Goal: Task Accomplishment & Management: Manage account settings

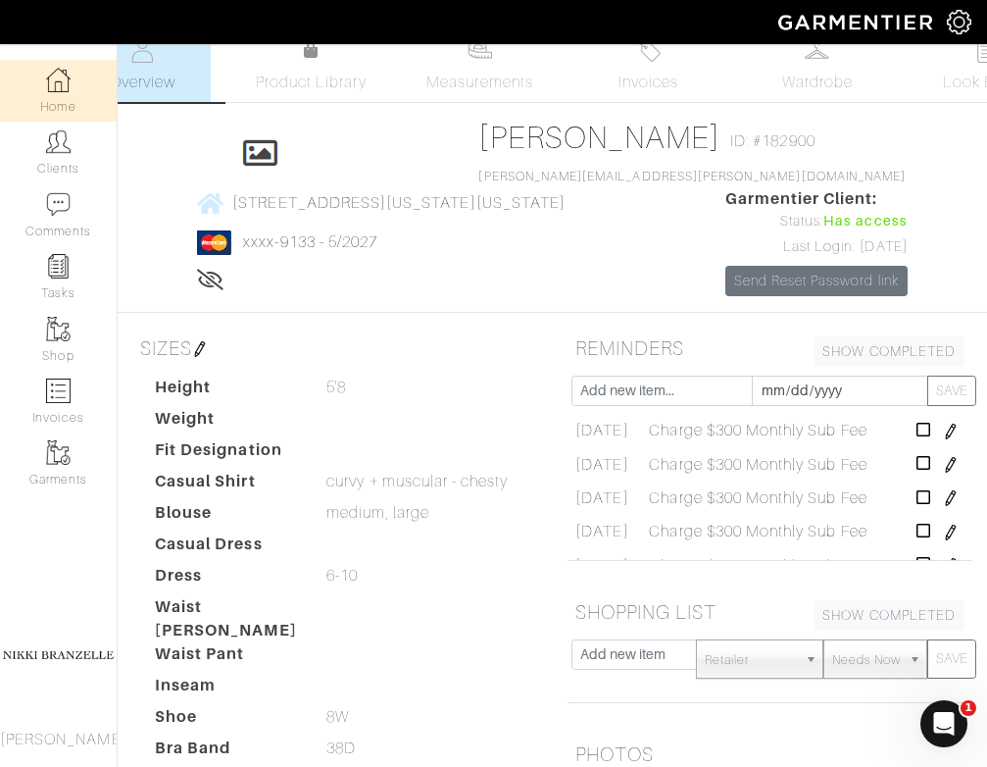
click at [80, 81] on link "Home" at bounding box center [58, 91] width 117 height 62
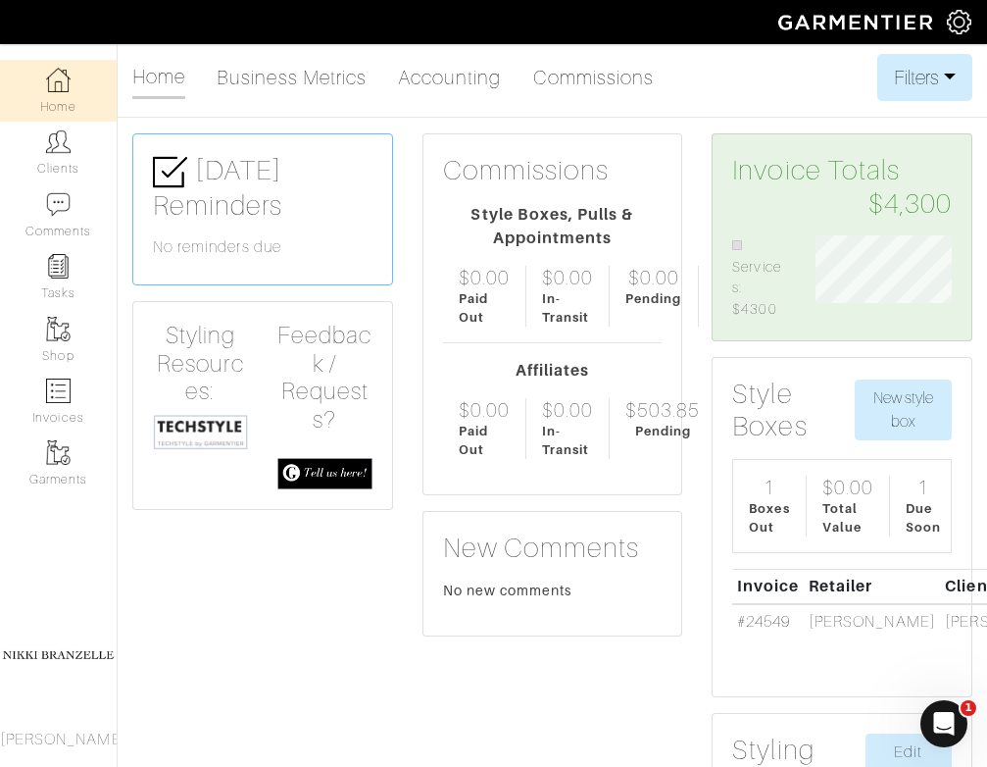
click at [185, 439] on img at bounding box center [200, 432] width 95 height 36
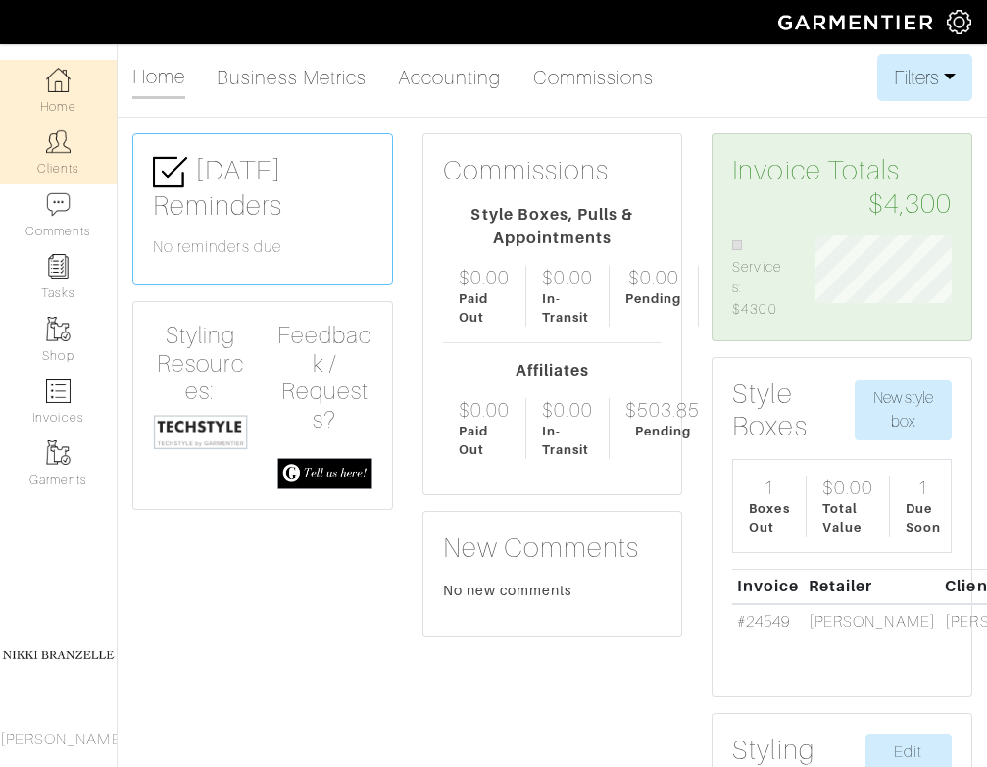
scroll to position [84, 166]
click at [92, 160] on link "Clients" at bounding box center [58, 153] width 117 height 62
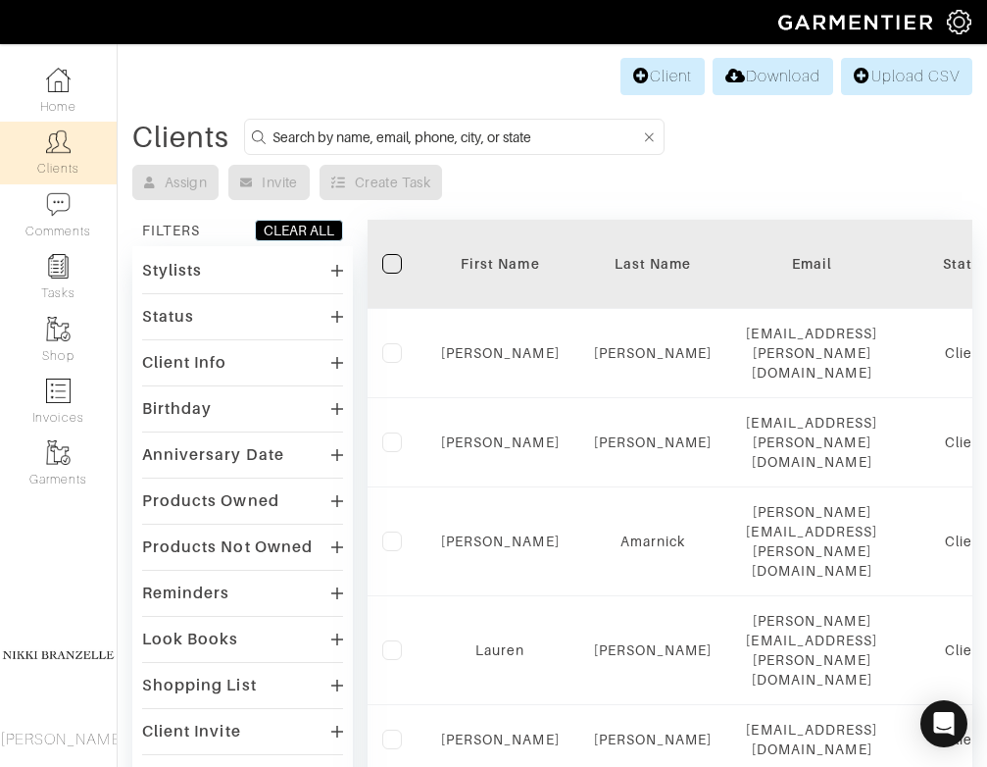
click at [340, 128] on input at bounding box center [457, 136] width 368 height 25
type input "abe"
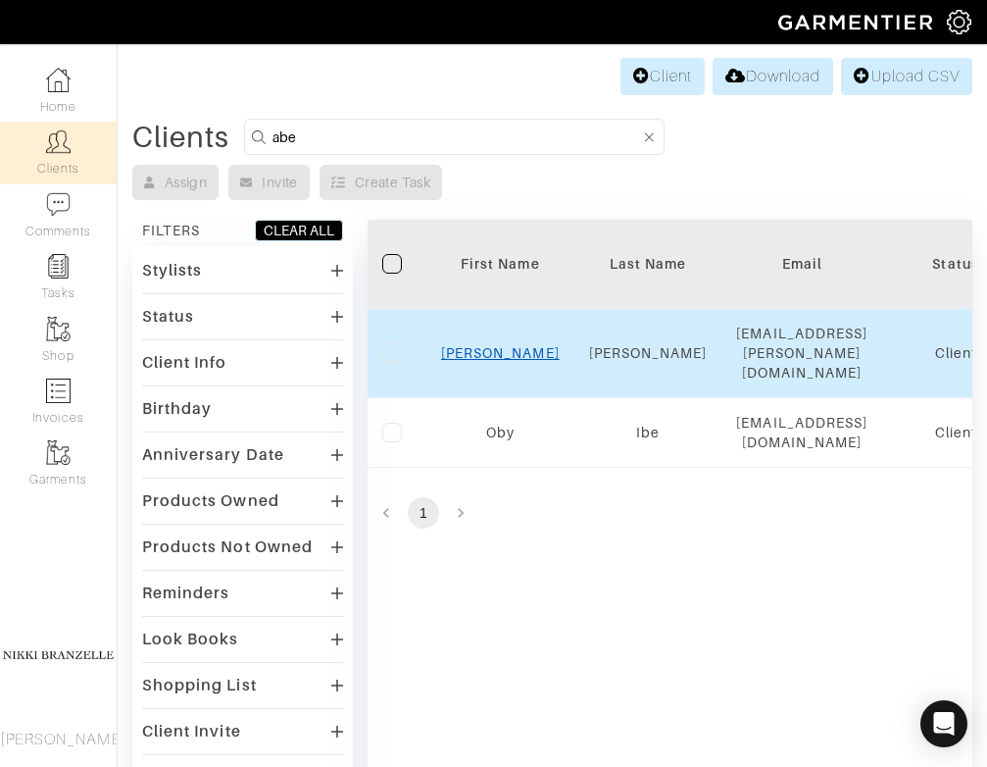
click at [494, 345] on link "Abe" at bounding box center [500, 353] width 119 height 16
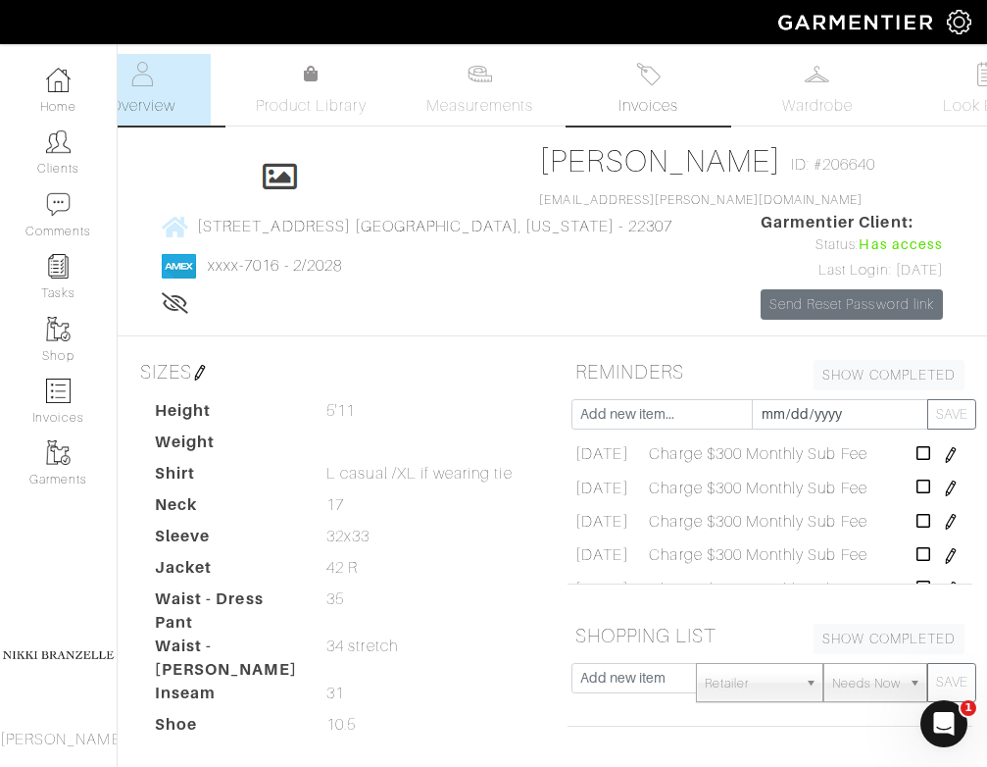
click at [663, 94] on span "Invoices" at bounding box center [649, 106] width 60 height 24
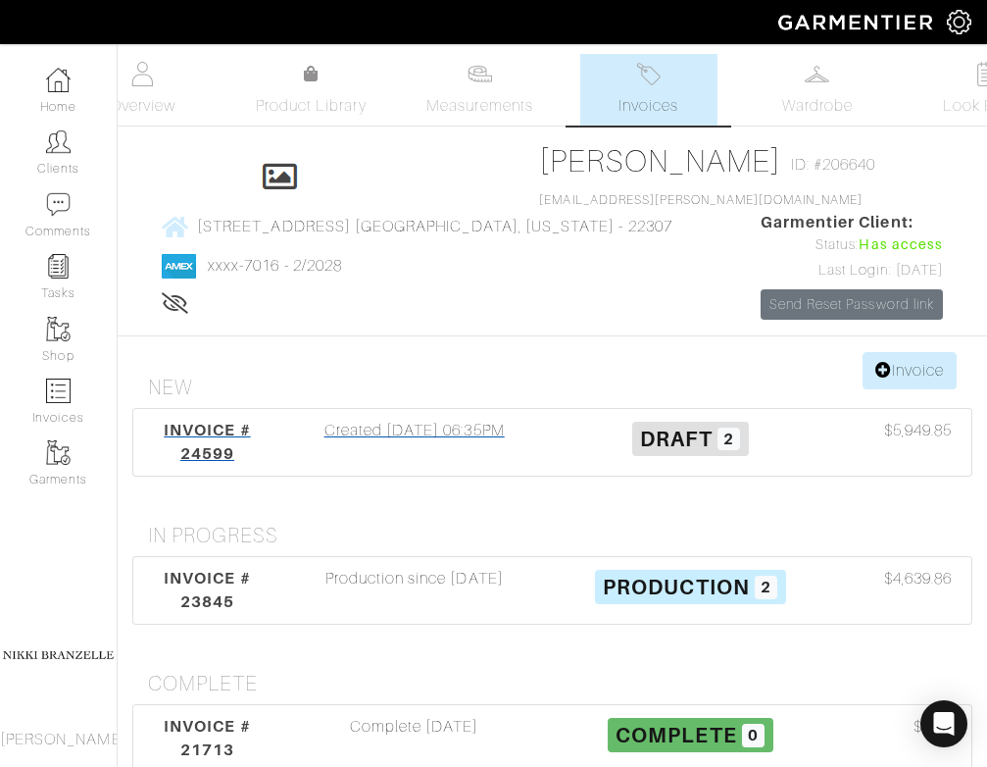
click at [214, 466] on div "INVOICE # 24599" at bounding box center [207, 442] width 138 height 47
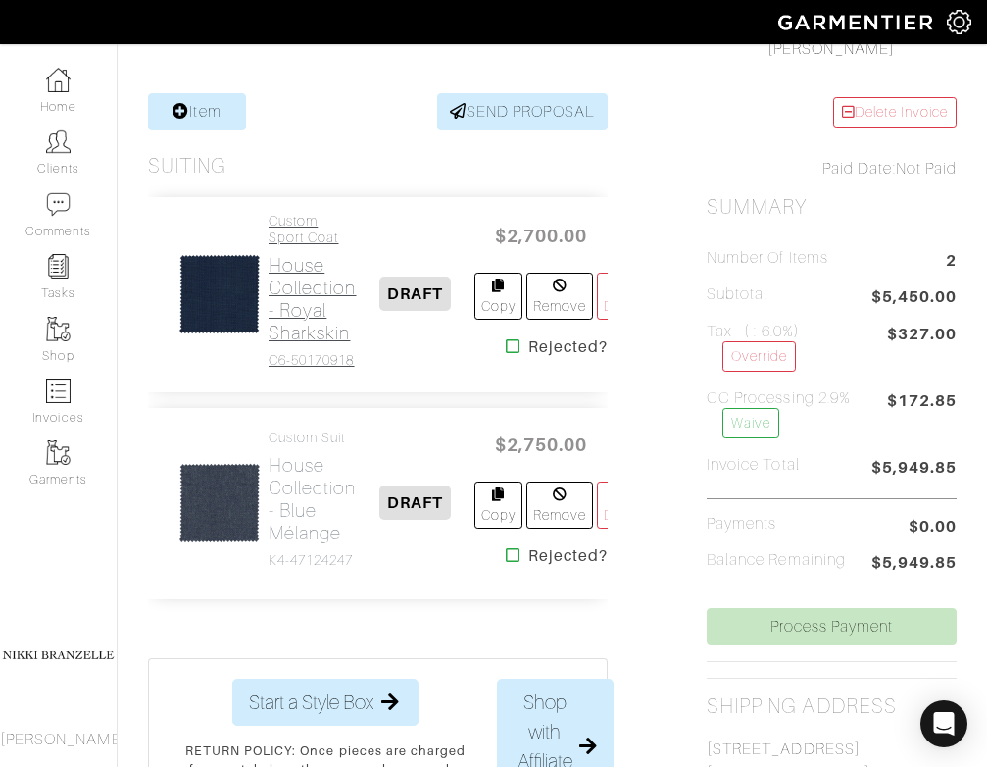
scroll to position [351, 0]
click at [294, 316] on h2 "House Collection - Royal Sharkskin" at bounding box center [313, 300] width 88 height 90
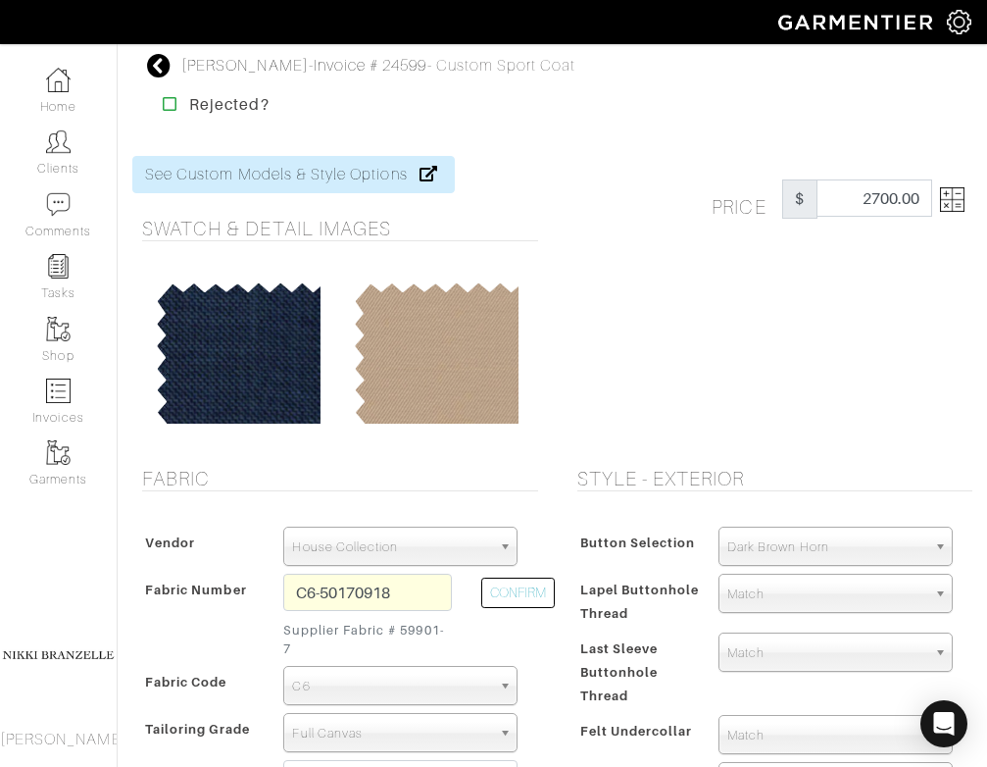
click at [957, 202] on img at bounding box center [952, 199] width 25 height 25
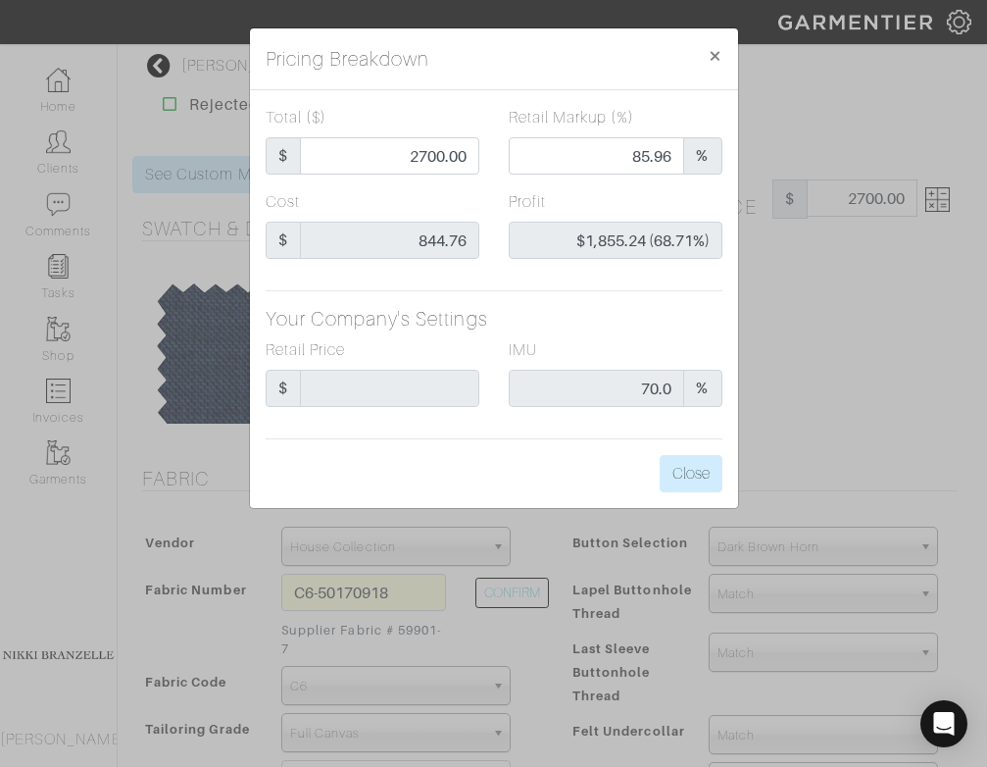
click at [834, 392] on div "Pricing Breakdown × Total ($) $ 2700.00 Retail Markup (%) 85.96 % Cost $ 844.76…" at bounding box center [493, 383] width 987 height 767
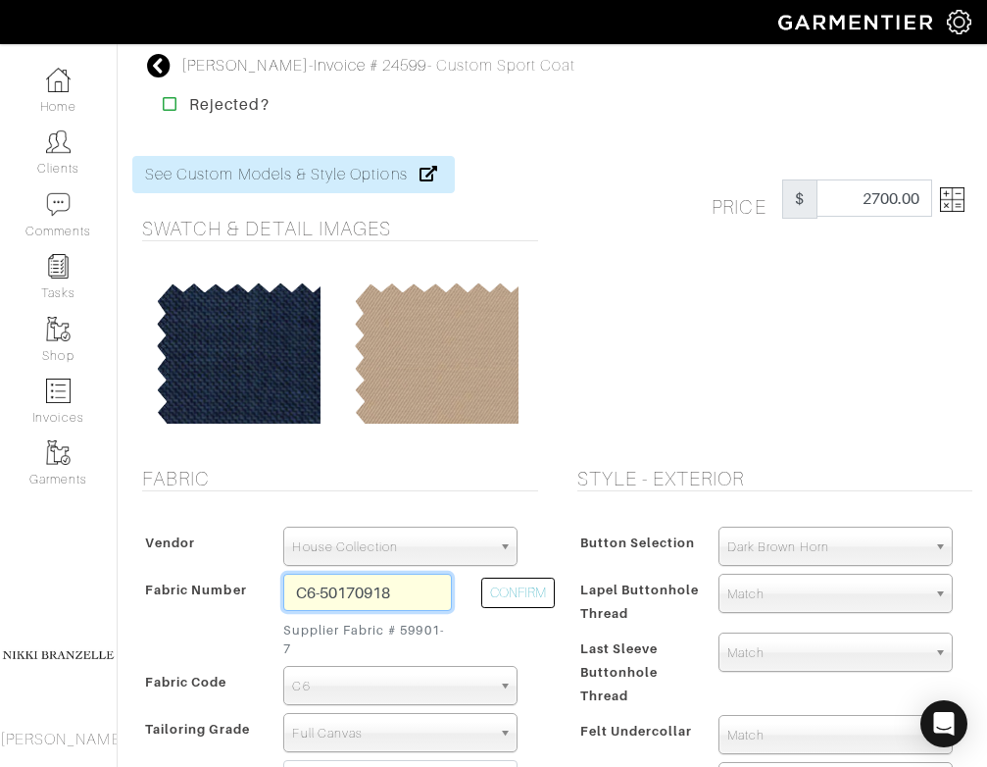
click at [390, 598] on input "C6-50170918" at bounding box center [367, 591] width 169 height 37
click at [380, 551] on span "House Collection" at bounding box center [391, 546] width 199 height 39
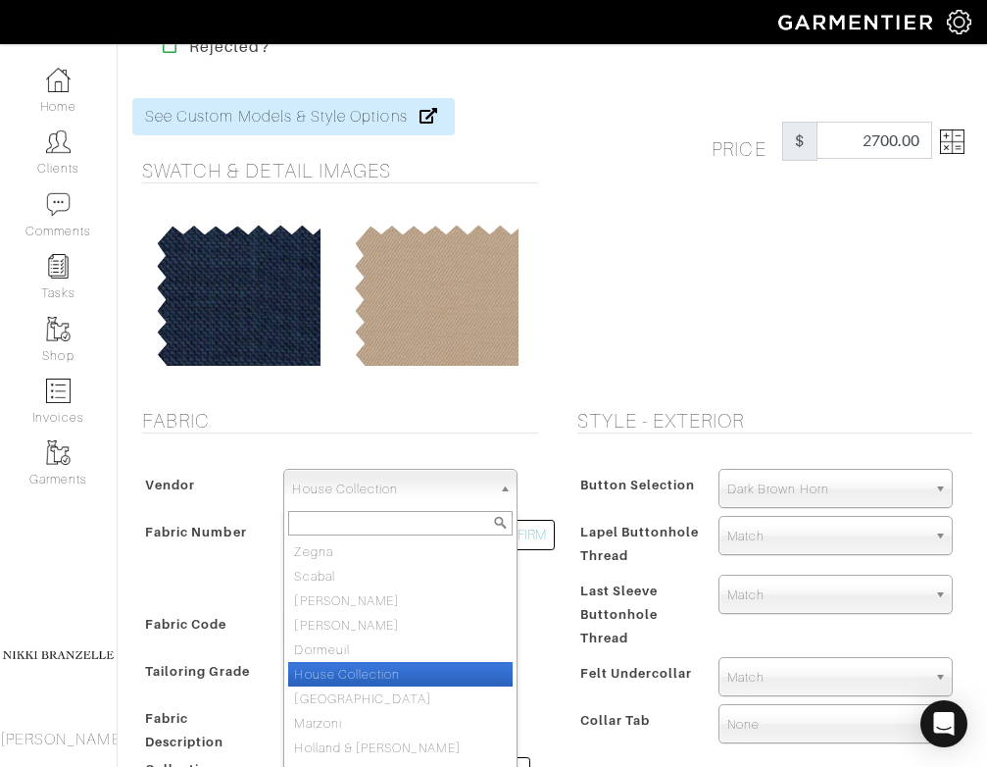
scroll to position [60, 0]
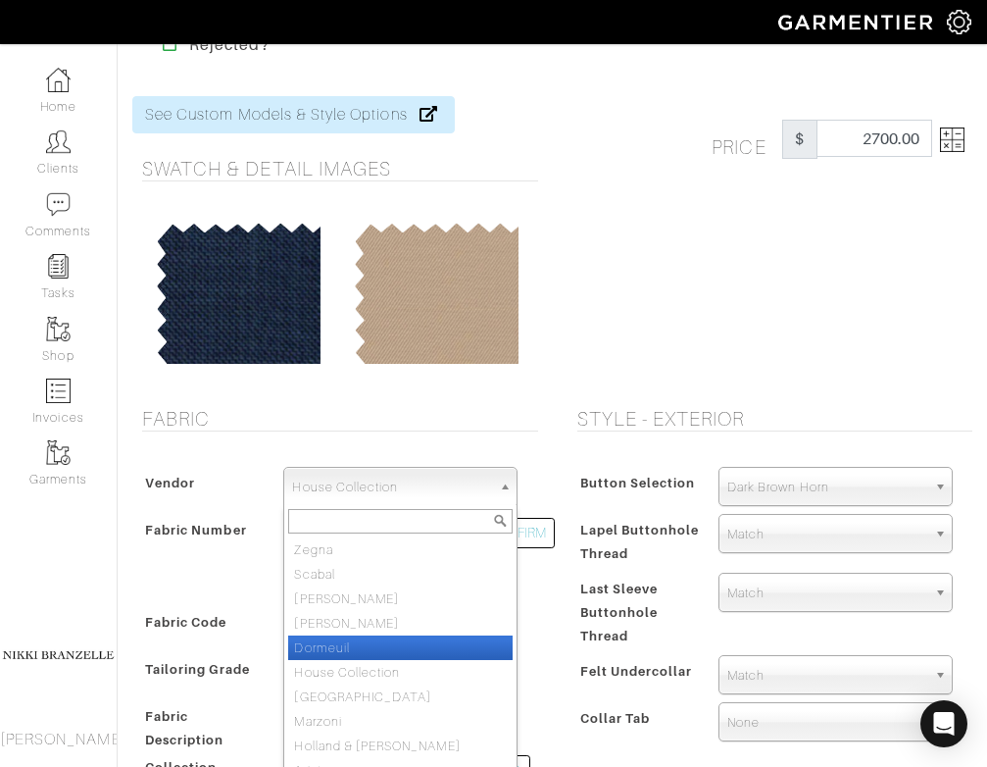
click at [359, 650] on li "Dormeuil" at bounding box center [400, 647] width 224 height 25
select select "73"
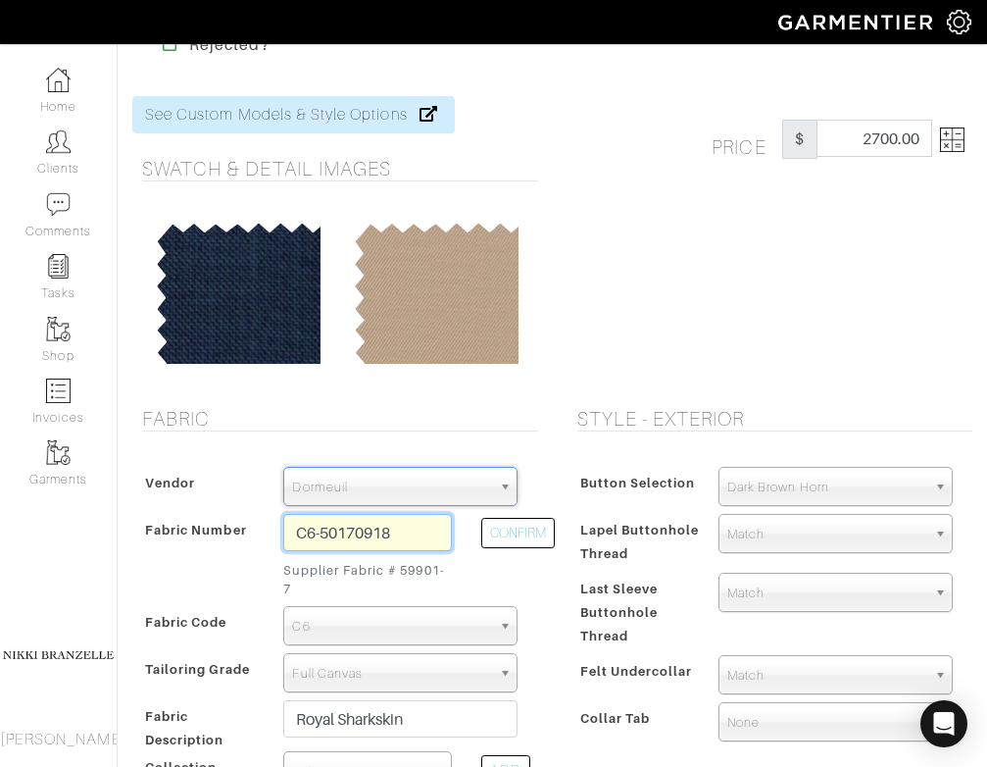
click at [335, 537] on input "C6-50170918" at bounding box center [367, 532] width 169 height 37
paste input "780020"
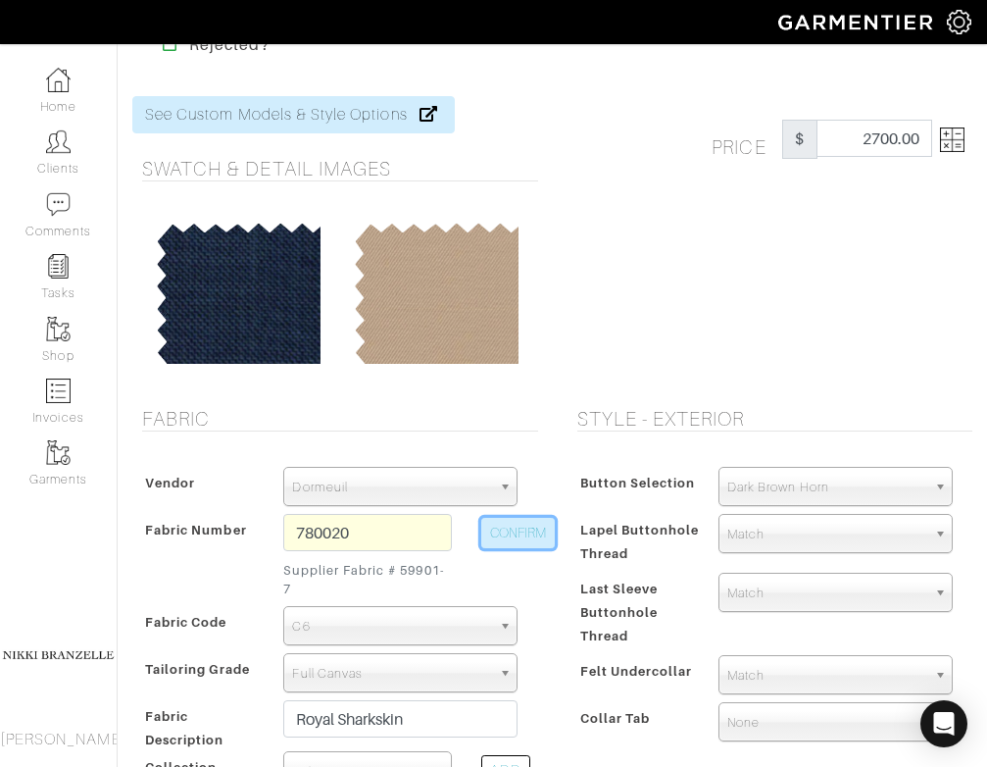
click at [509, 547] on button "CONFIRM" at bounding box center [518, 533] width 74 height 30
type input "TM-46123783"
type input "Natural Linen Solid"
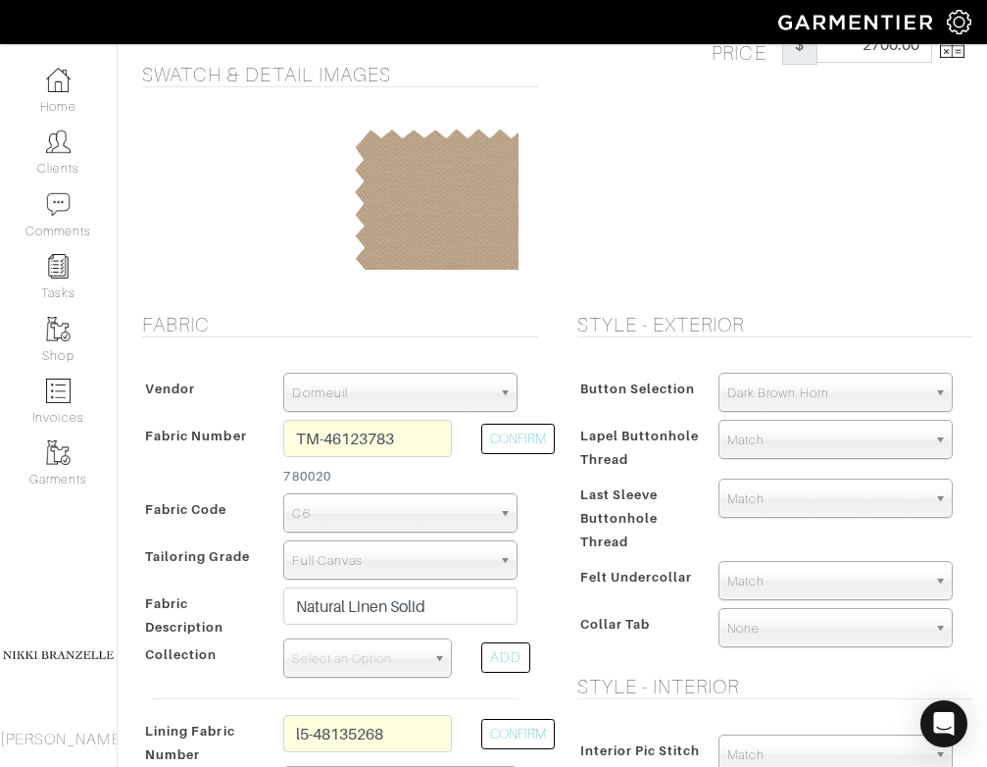
scroll to position [156, 0]
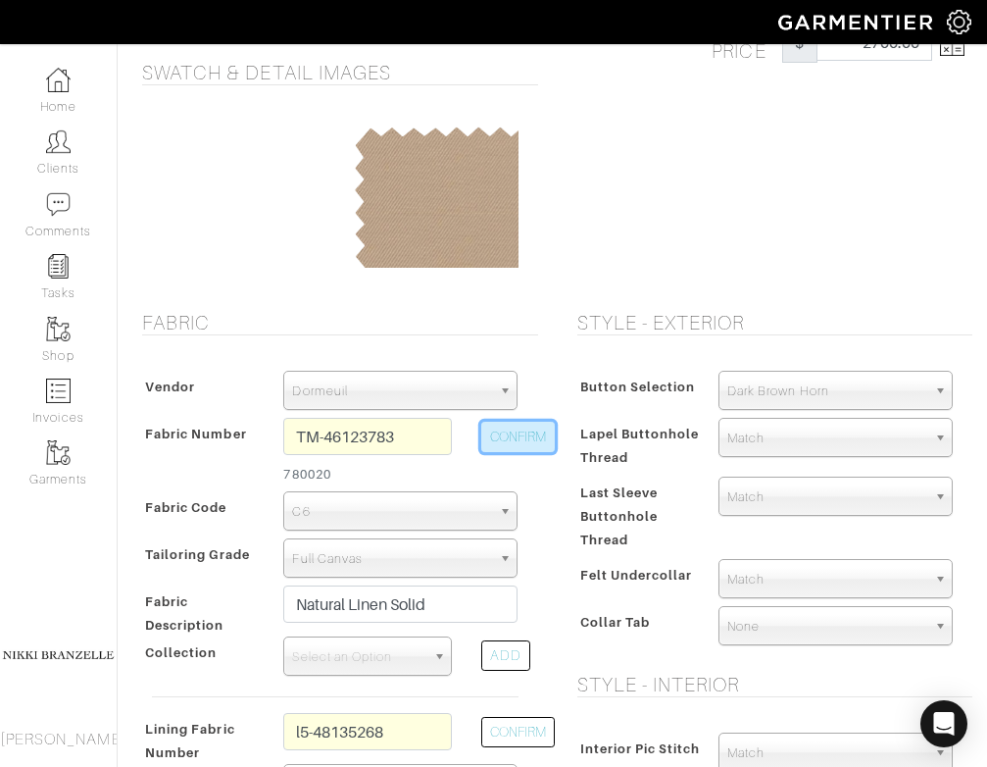
click at [513, 438] on button "CONFIRM" at bounding box center [518, 437] width 74 height 30
select select
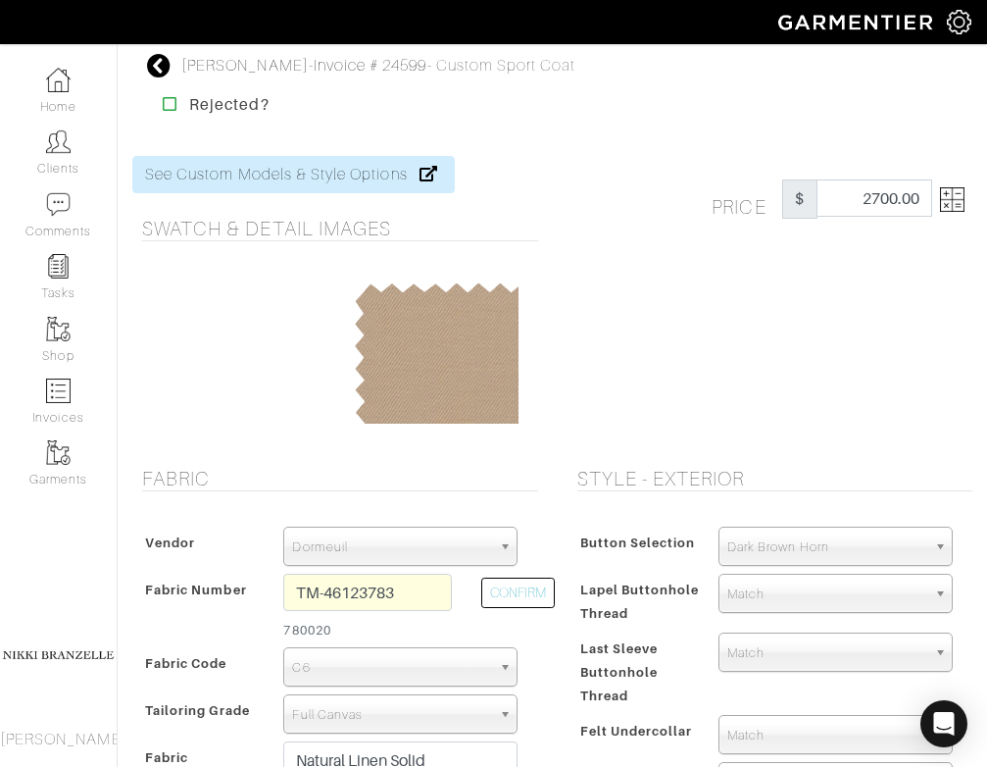
click at [940, 199] on img at bounding box center [952, 199] width 25 height 25
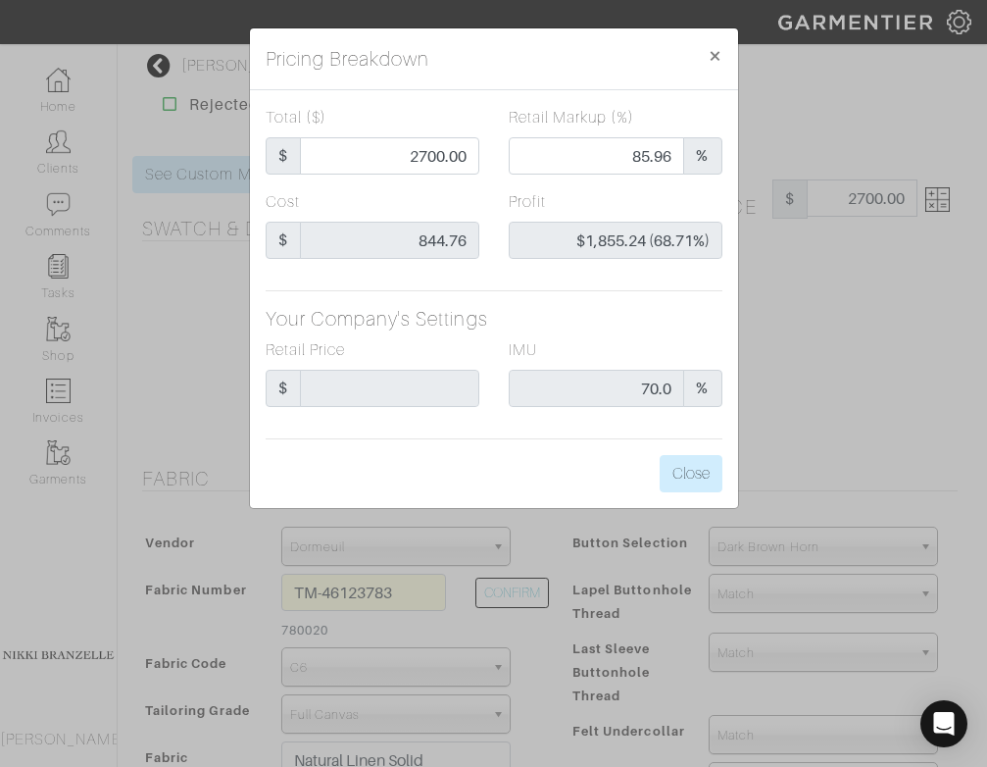
click at [906, 294] on div "Pricing Breakdown × Total ($) $ 2700.00 Retail Markup (%) 85.96 % Cost $ 844.76…" at bounding box center [493, 383] width 987 height 767
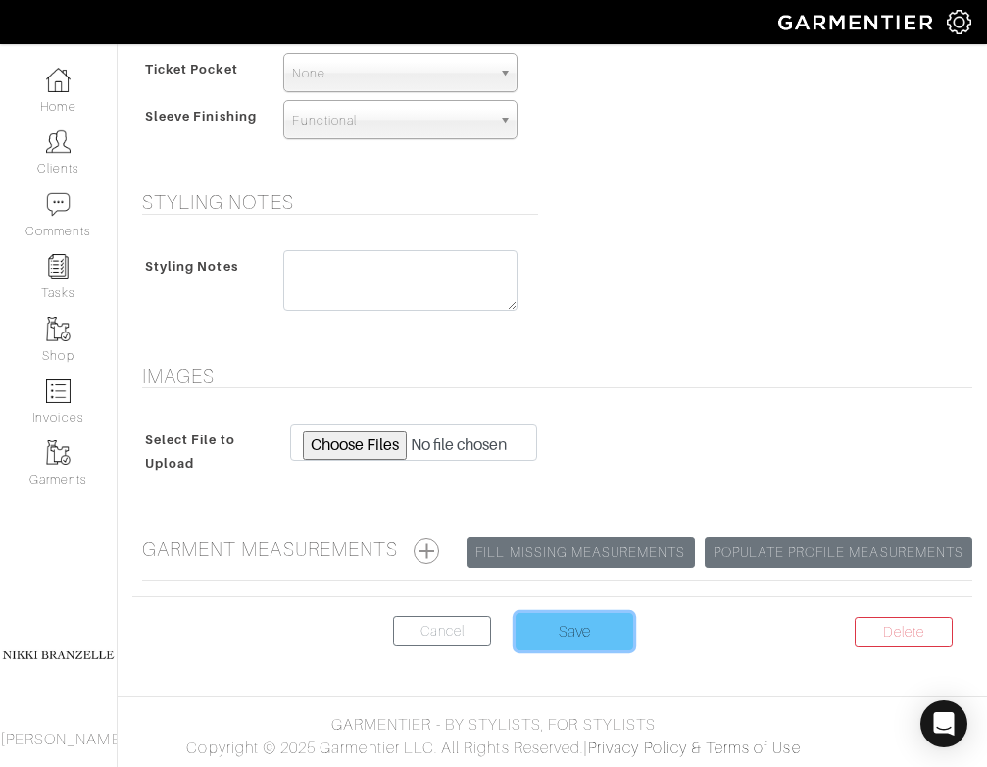
click at [579, 632] on input "Save" at bounding box center [575, 631] width 118 height 37
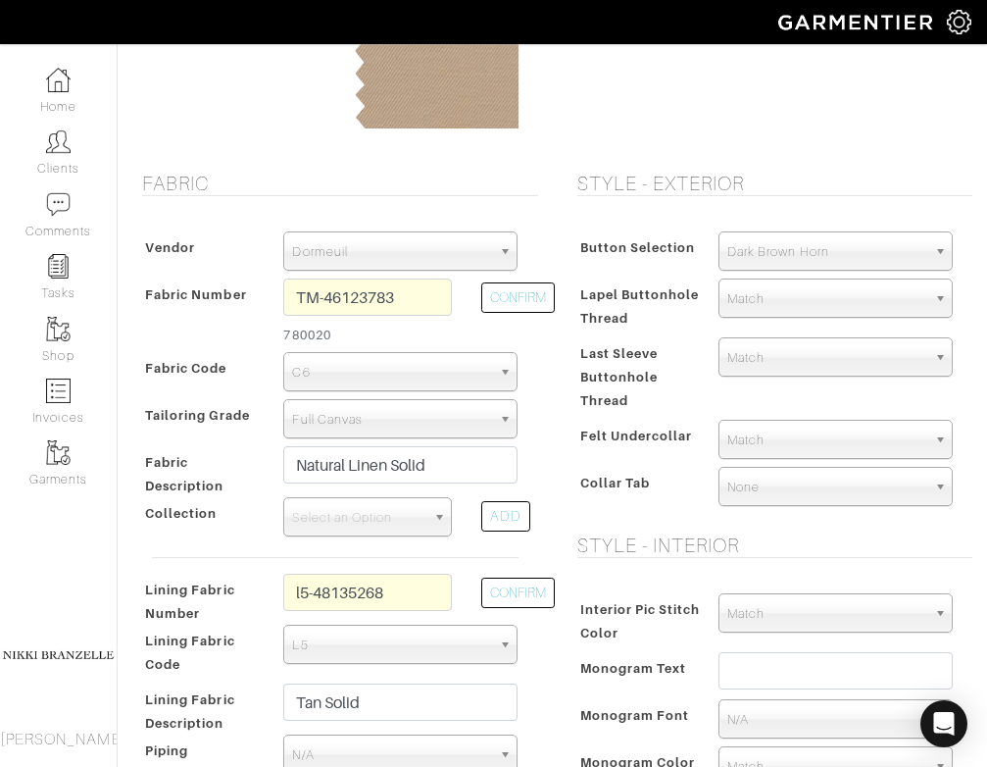
scroll to position [299, 0]
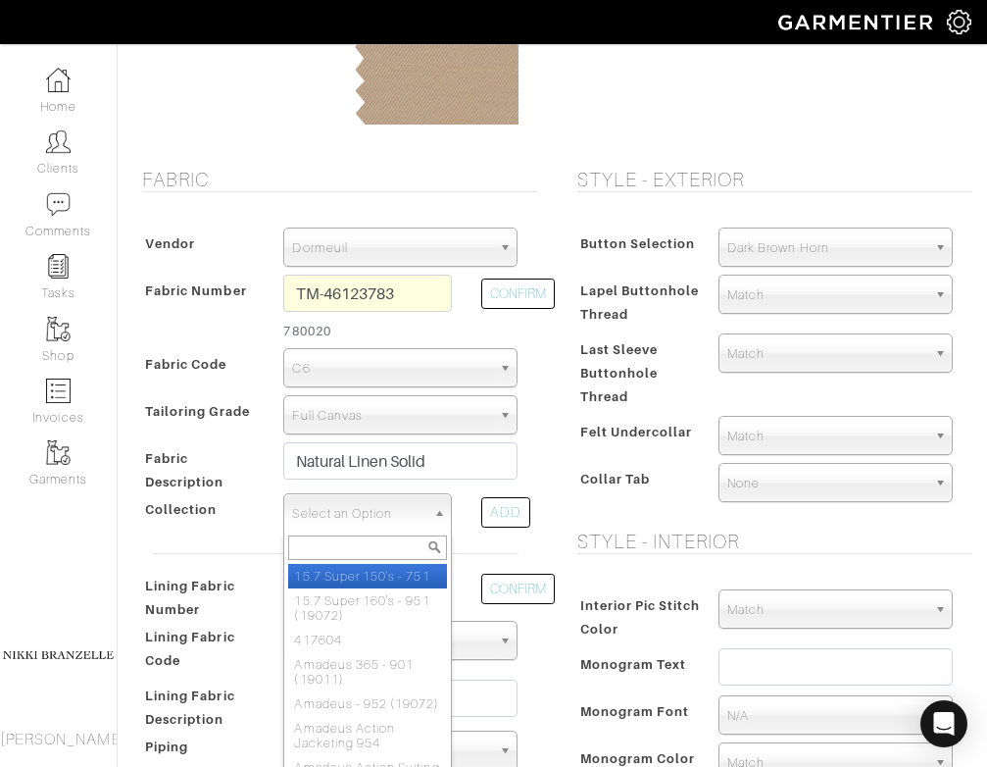
click at [392, 504] on span "Select an Option" at bounding box center [358, 513] width 133 height 39
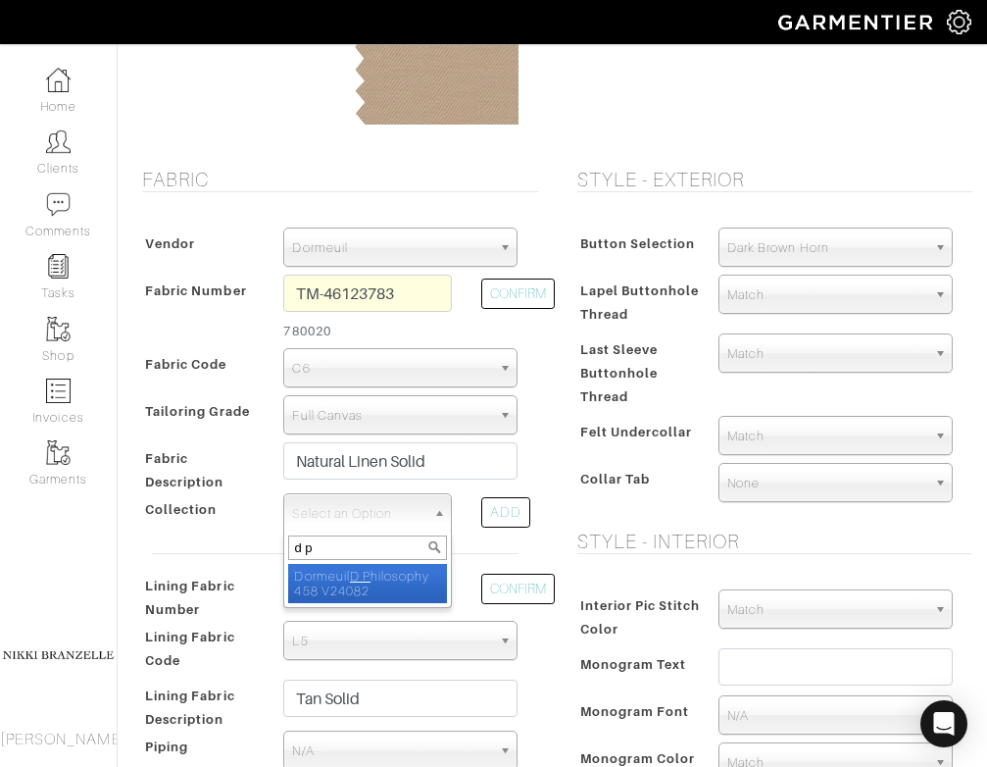
type input "d p"
click at [407, 589] on li "Dormeuil D P hilosophy 458 V24082" at bounding box center [367, 583] width 159 height 39
select select "974"
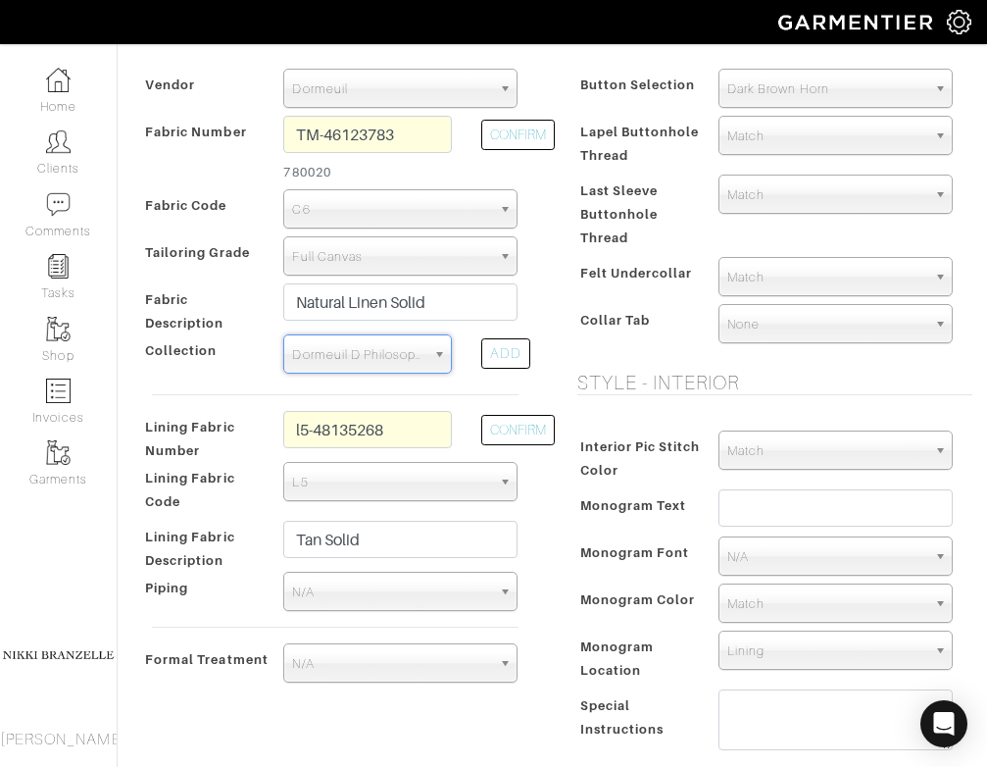
scroll to position [500, 0]
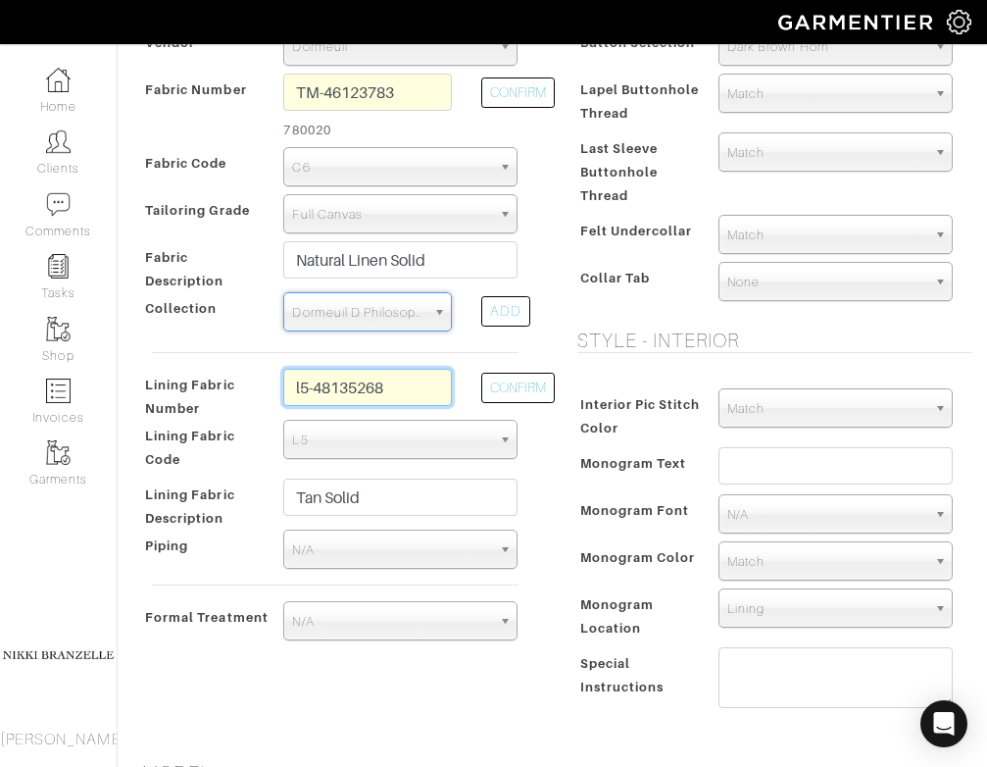
click at [423, 380] on input "l5-48135268" at bounding box center [367, 387] width 169 height 37
type input "l5-48135269"
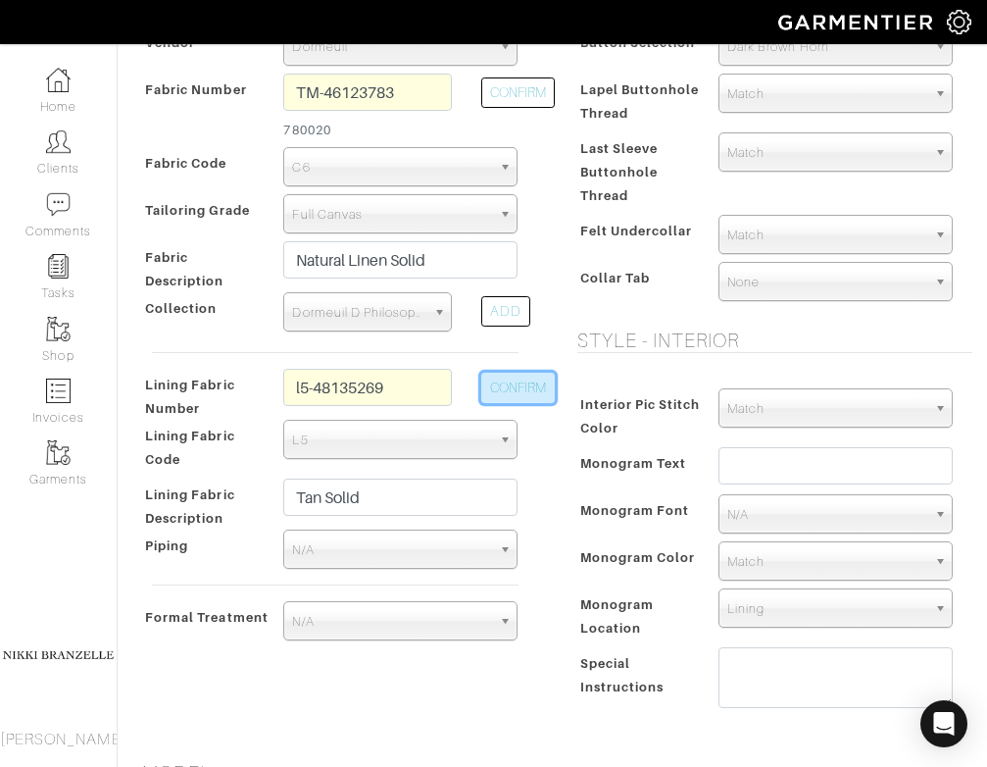
click at [516, 386] on button "CONFIRM" at bounding box center [518, 388] width 74 height 30
type input "Taupe Solid"
type input "2764.43"
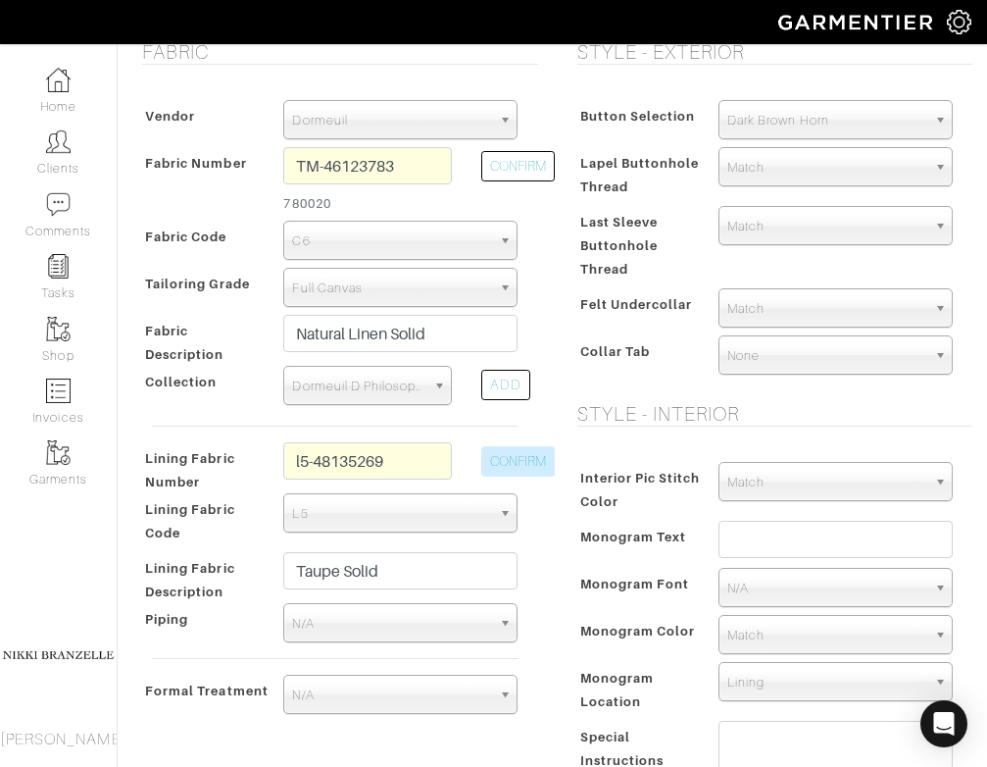
scroll to position [431, 0]
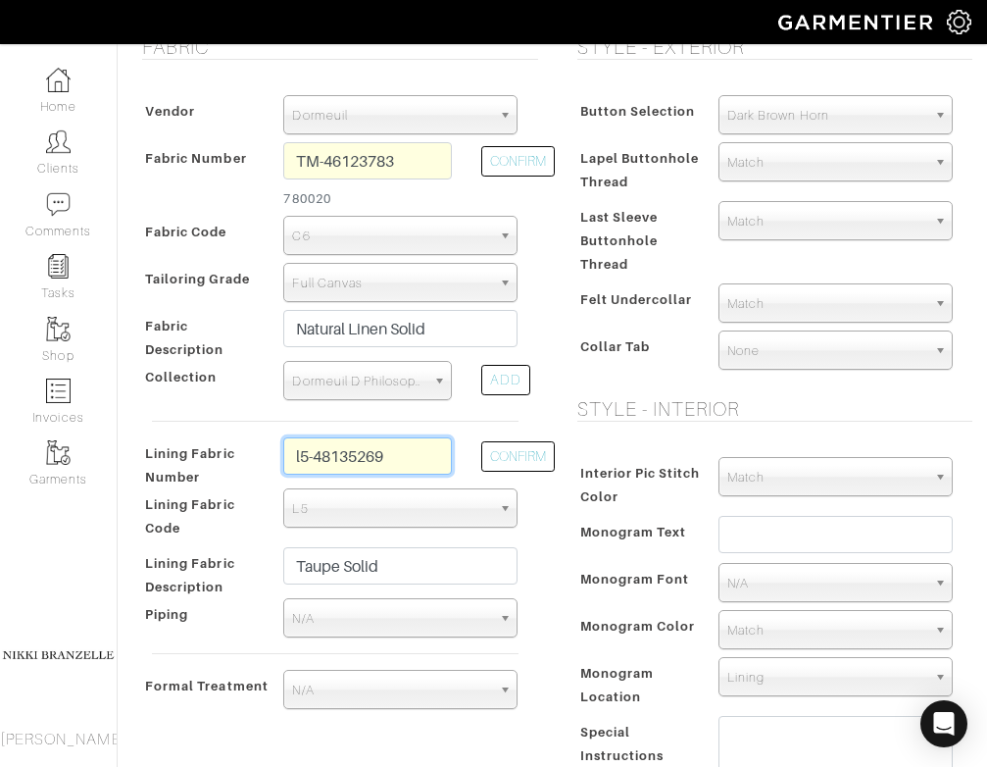
click at [398, 454] on input "l5-48135269" at bounding box center [367, 455] width 169 height 37
type input "l5-48135267"
click at [524, 449] on button "CONFIRM" at bounding box center [518, 456] width 74 height 30
type input "Cream Solid"
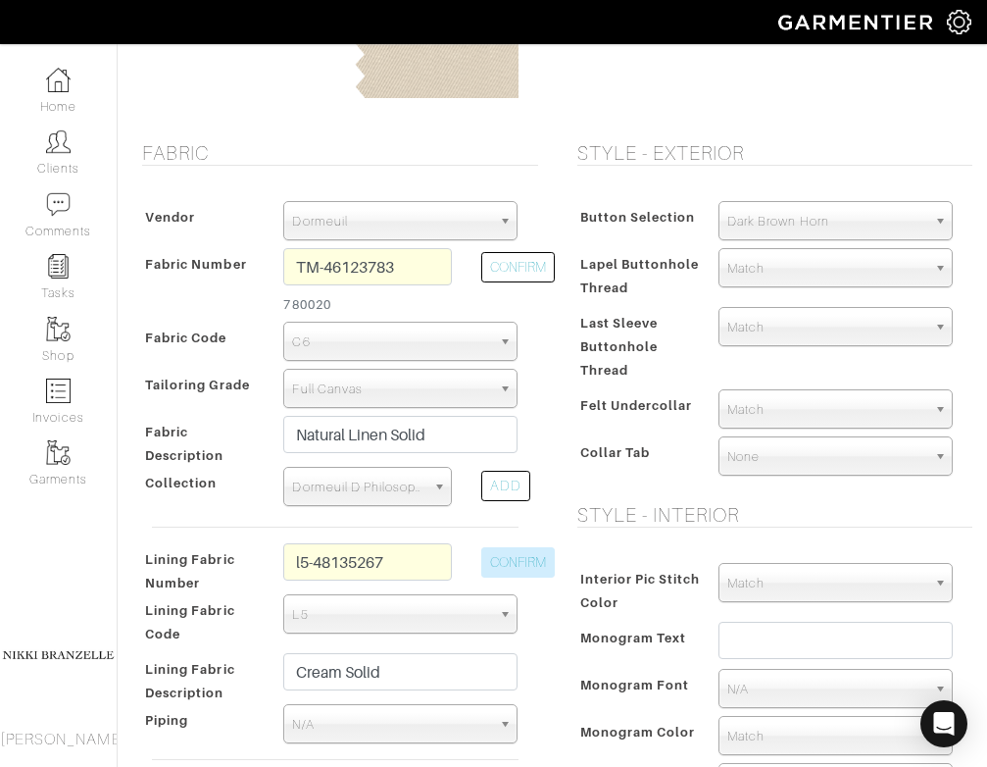
scroll to position [331, 0]
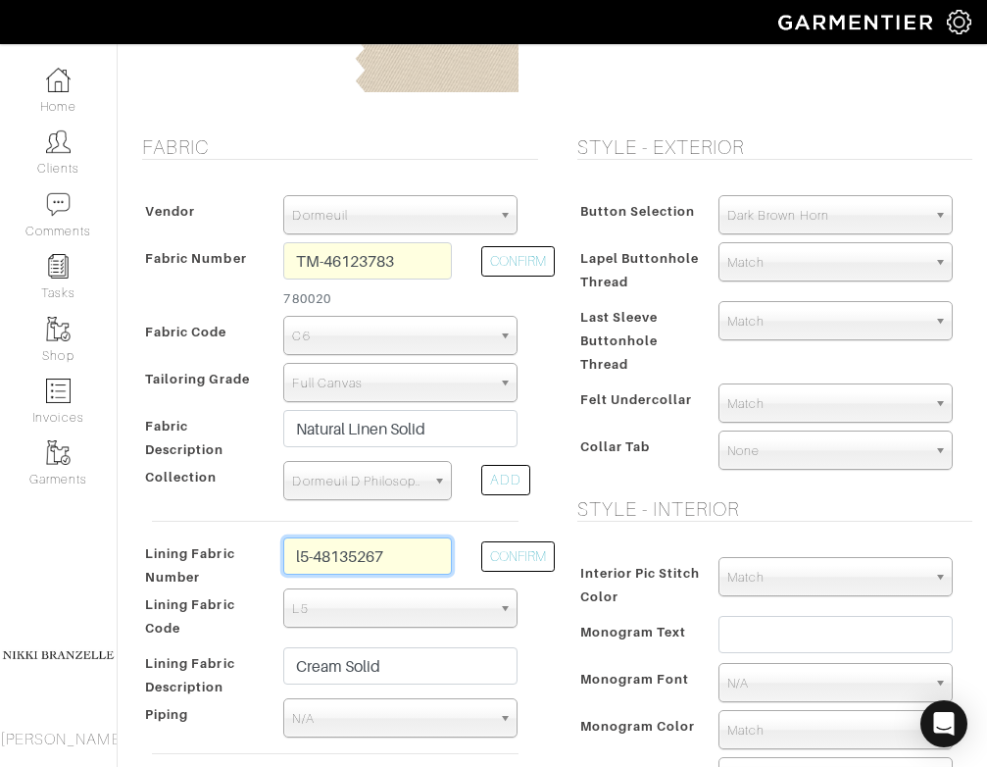
click at [402, 553] on input "l5-48135267" at bounding box center [367, 555] width 169 height 37
type input "l5-48135266"
type input "Lt Blue Solid"
type input "l5-48135265"
type input "Royal Blue Solid"
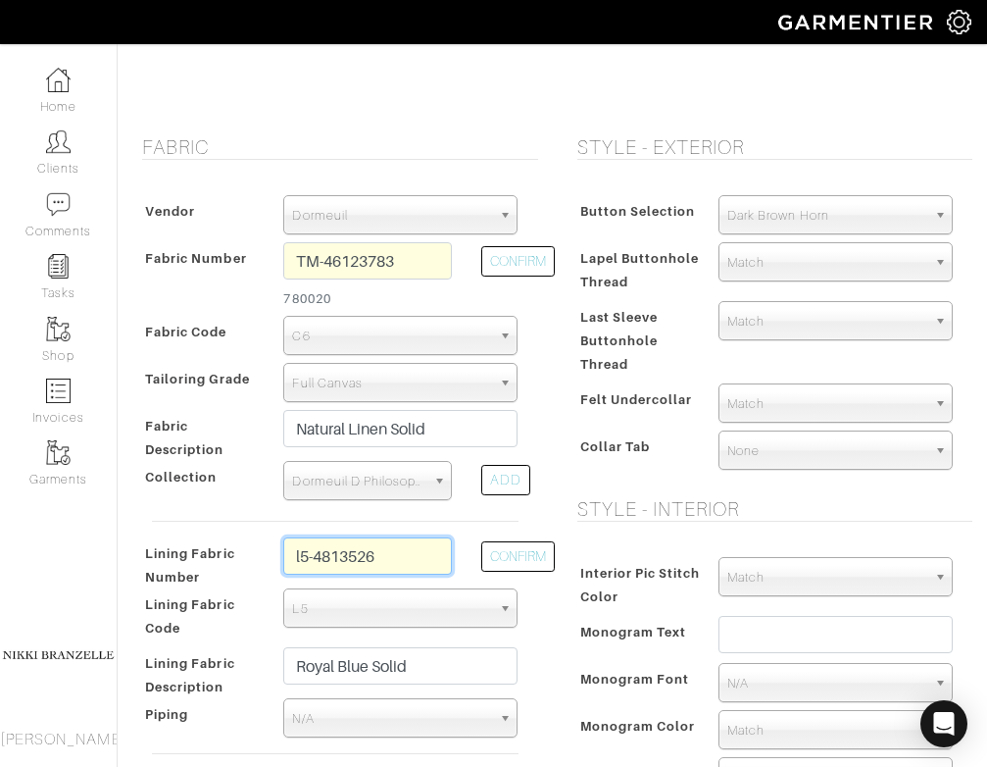
type input "l5-48135263"
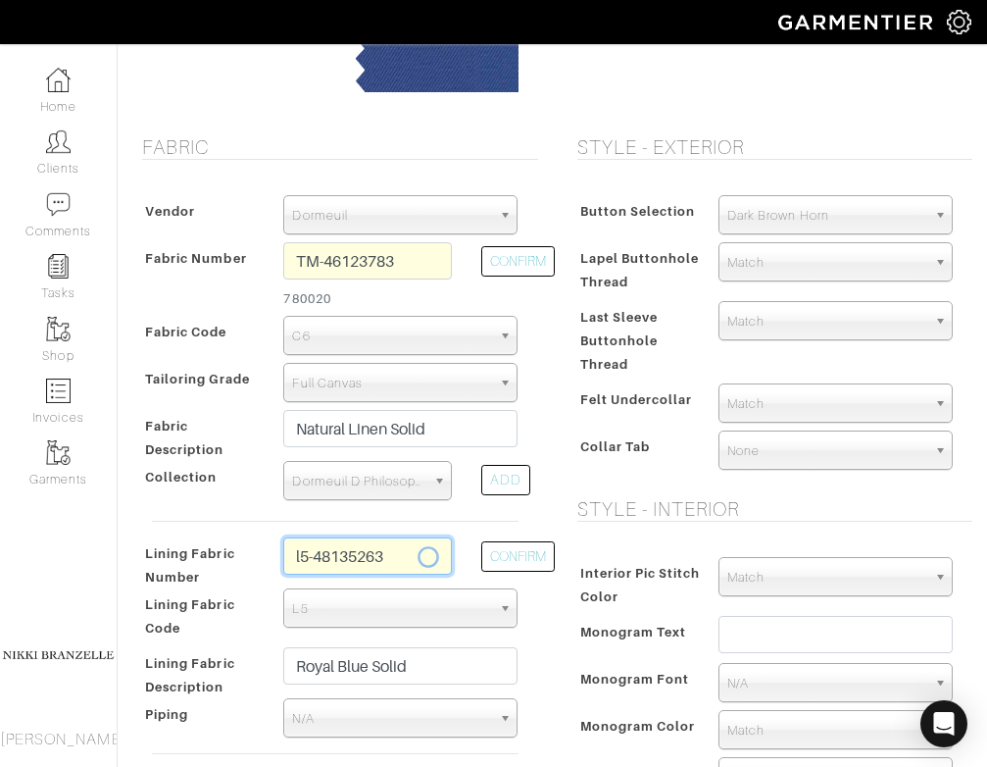
type input "[DEMOGRAPHIC_DATA] Navy Solid"
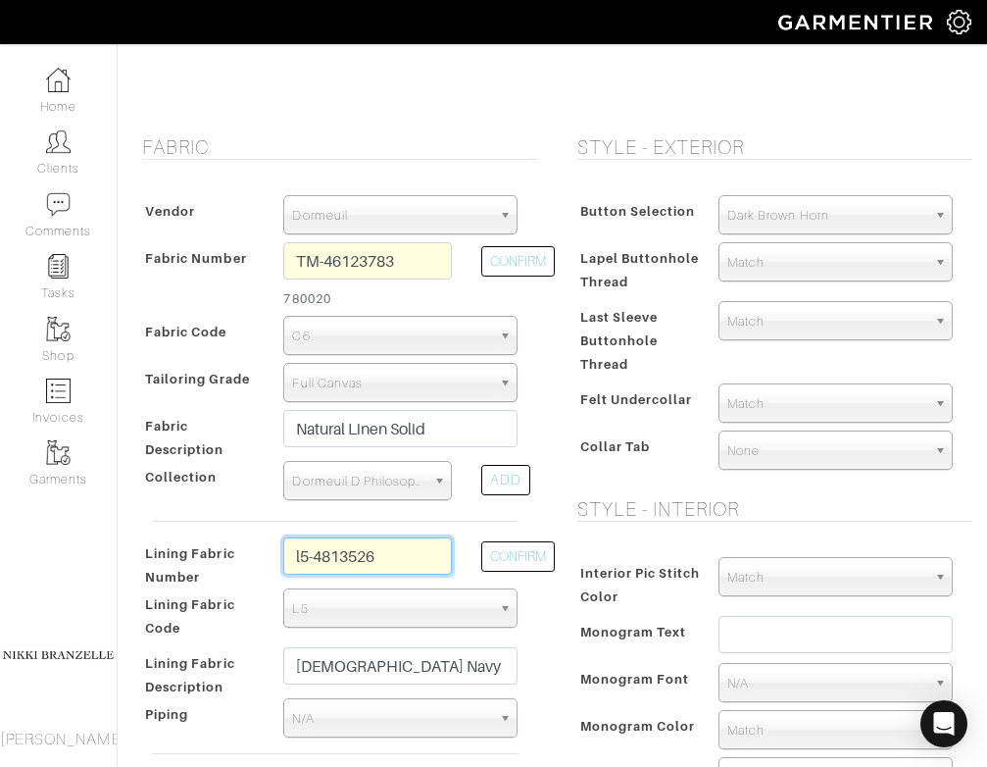
type input "l5-48135262"
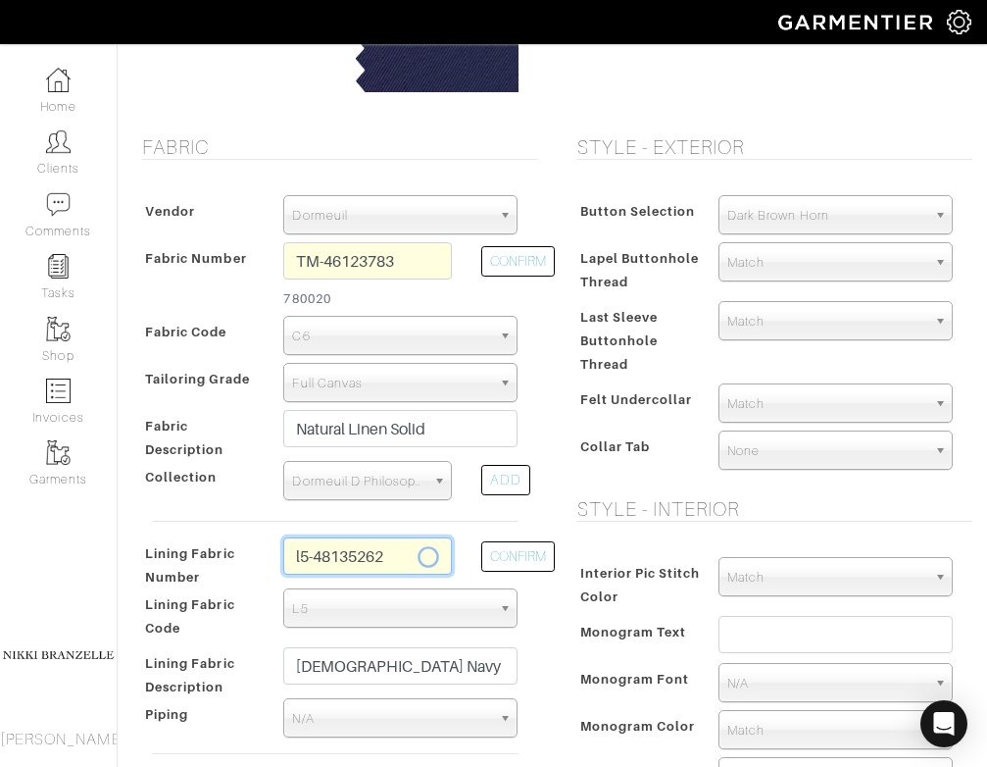
type input "Navy Solid"
type input "l5-48135261"
type input "Black Solid"
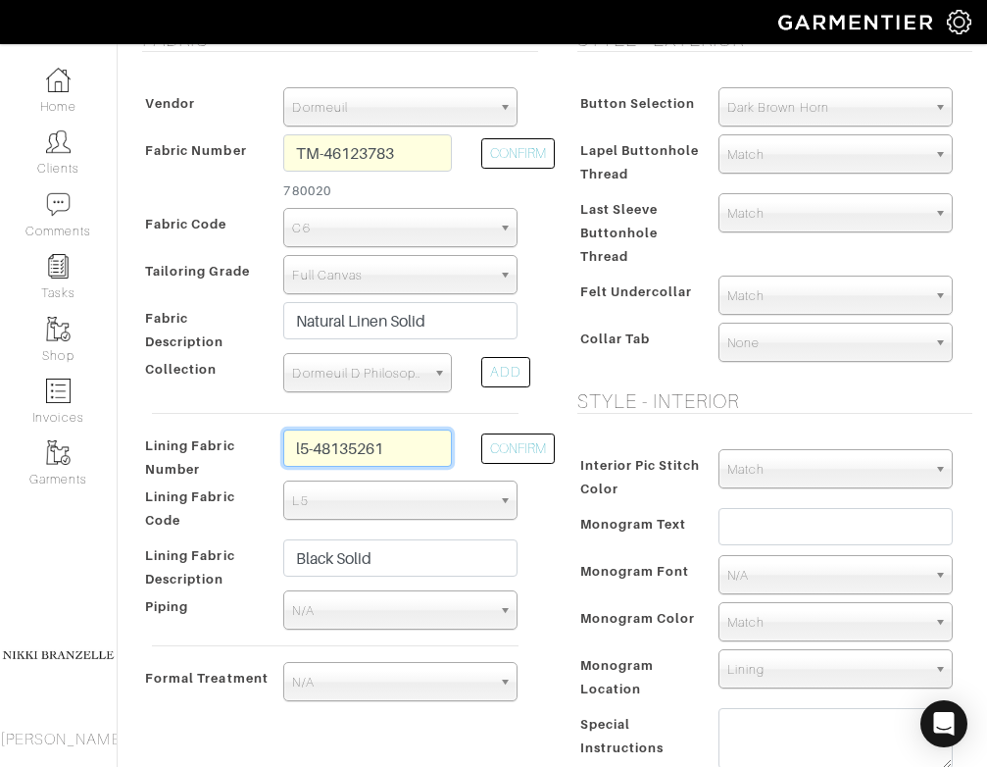
scroll to position [441, 0]
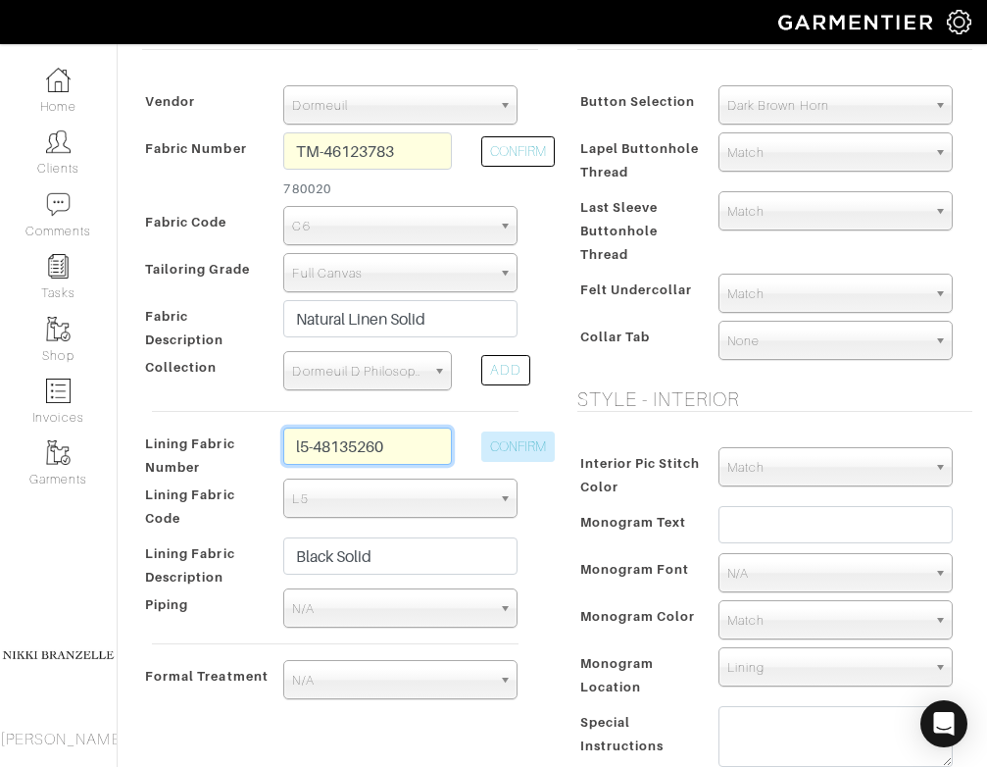
type input "l5-48135260"
click at [531, 456] on button "CONFIRM" at bounding box center [518, 446] width 74 height 30
type input "Charcoal Solid"
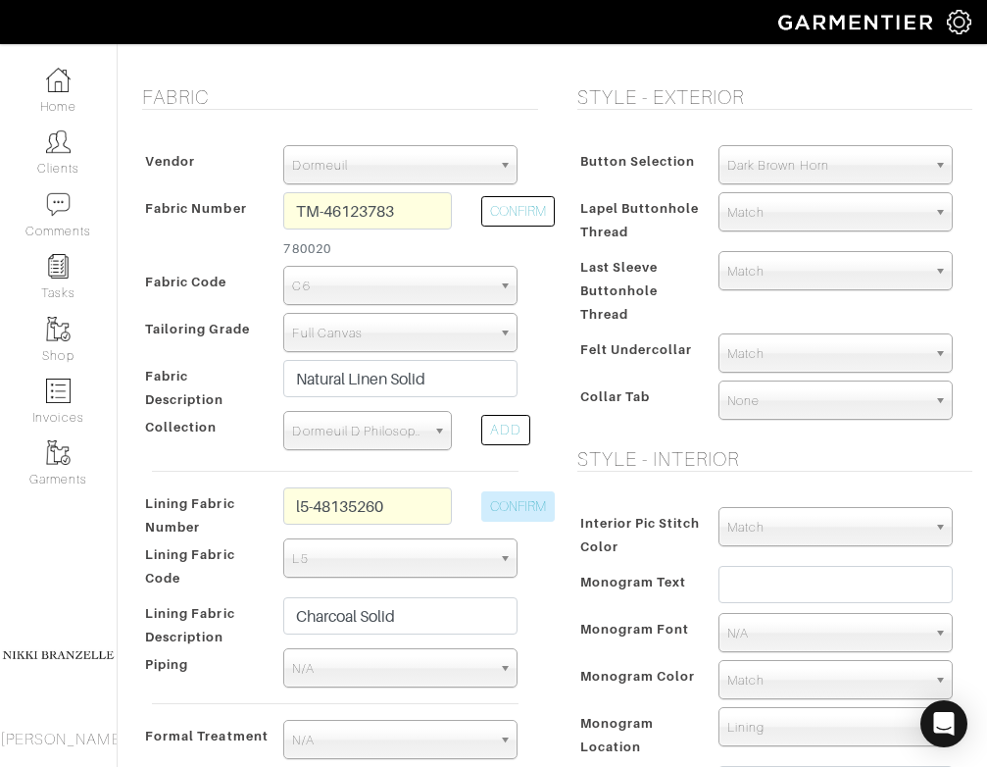
scroll to position [379, 0]
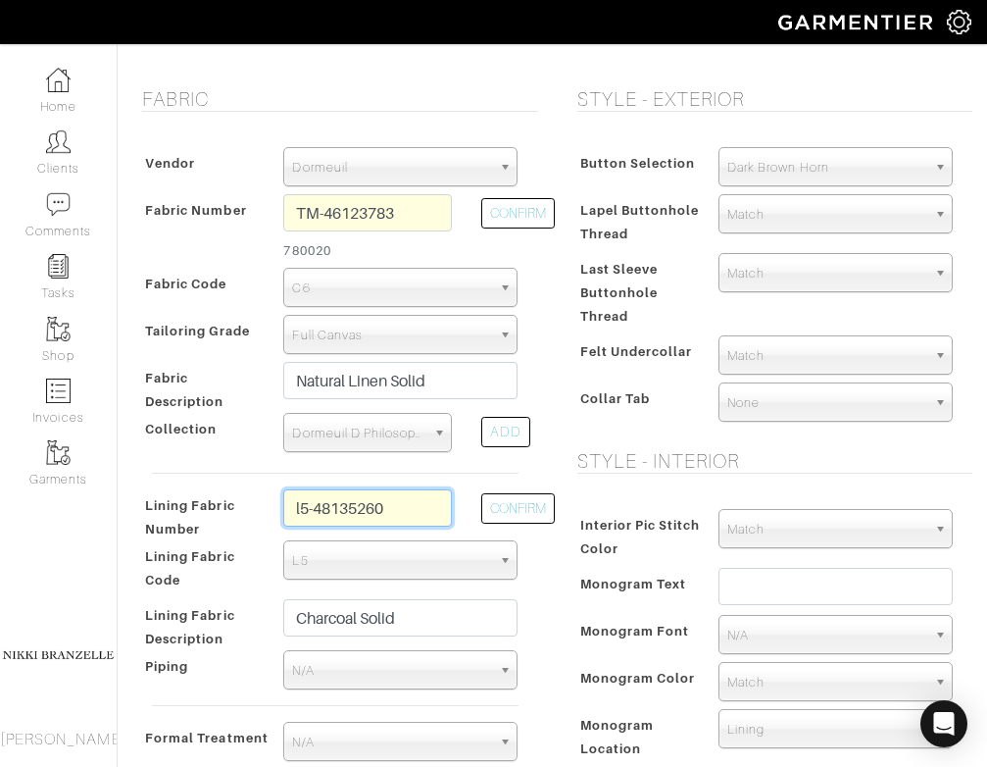
click at [437, 510] on input "l5-48135260" at bounding box center [367, 507] width 169 height 37
type input "l5-48135259"
click at [500, 506] on button "CONFIRM" at bounding box center [518, 508] width 74 height 30
type input "Pewter Solid"
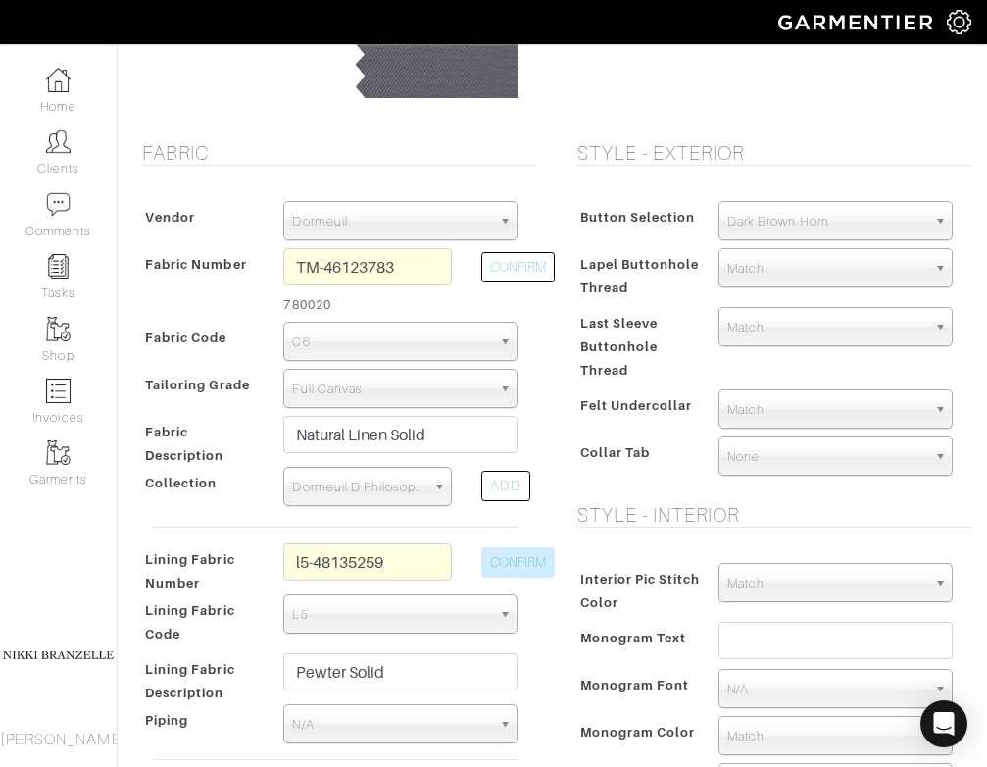
scroll to position [324, 0]
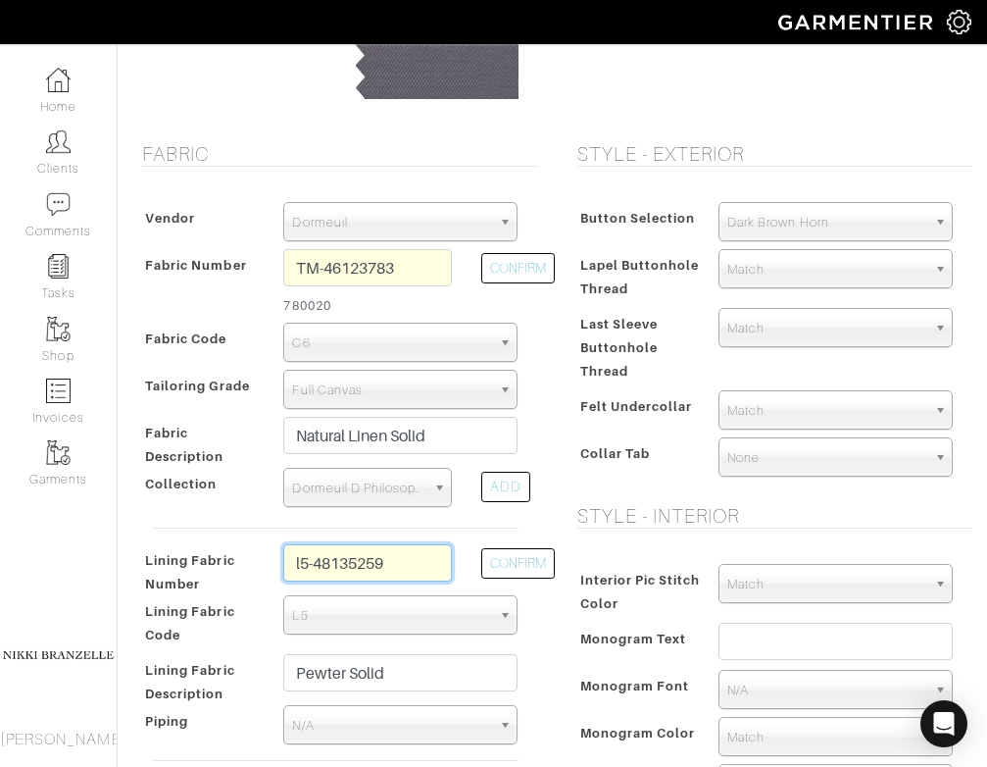
click at [418, 568] on input "l5-48135259" at bounding box center [367, 562] width 169 height 37
type input "l5-48135258"
type input "Light Grey Solid"
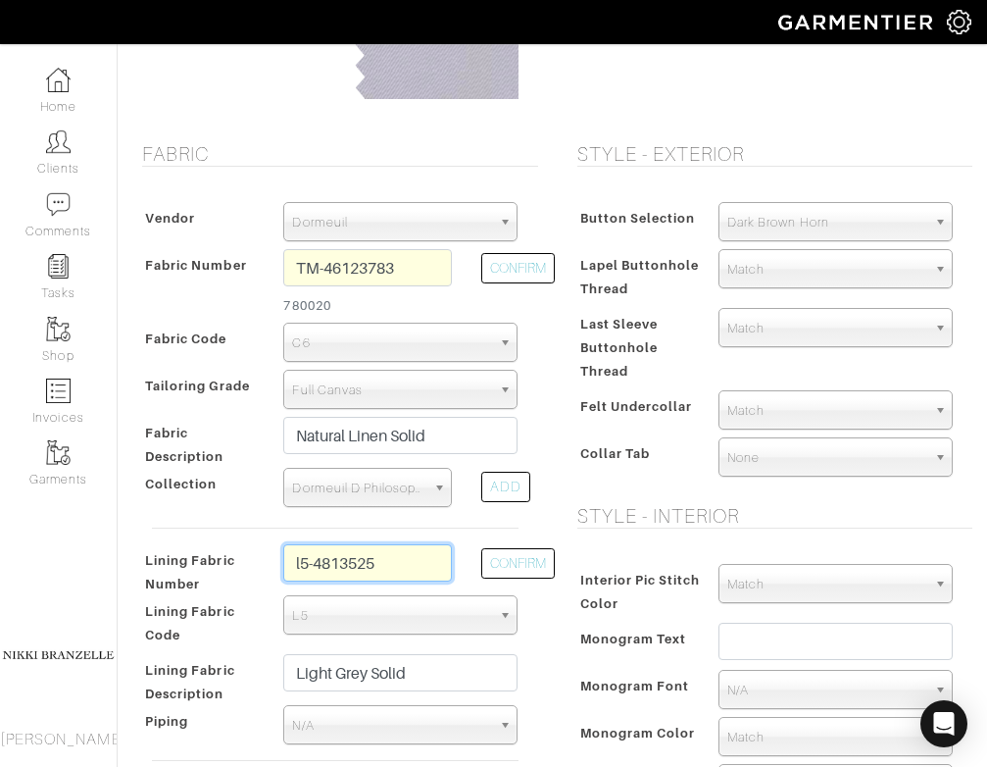
type input "l5-48135257"
type input "Eggshell Solid"
type input "l5-48135256"
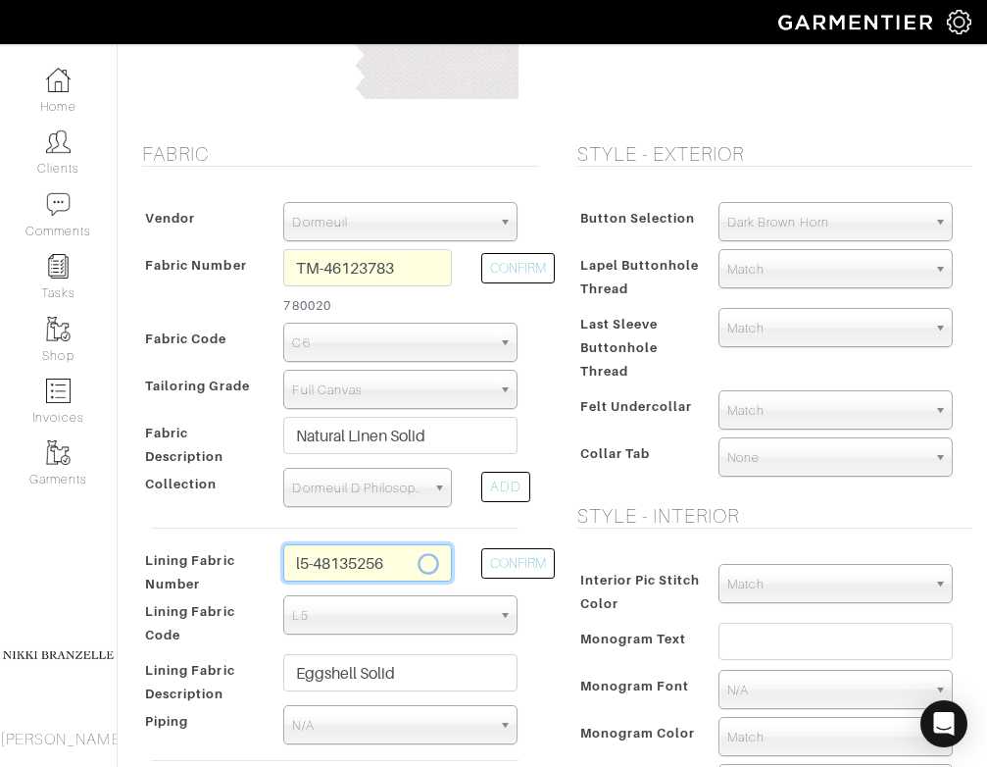
select select
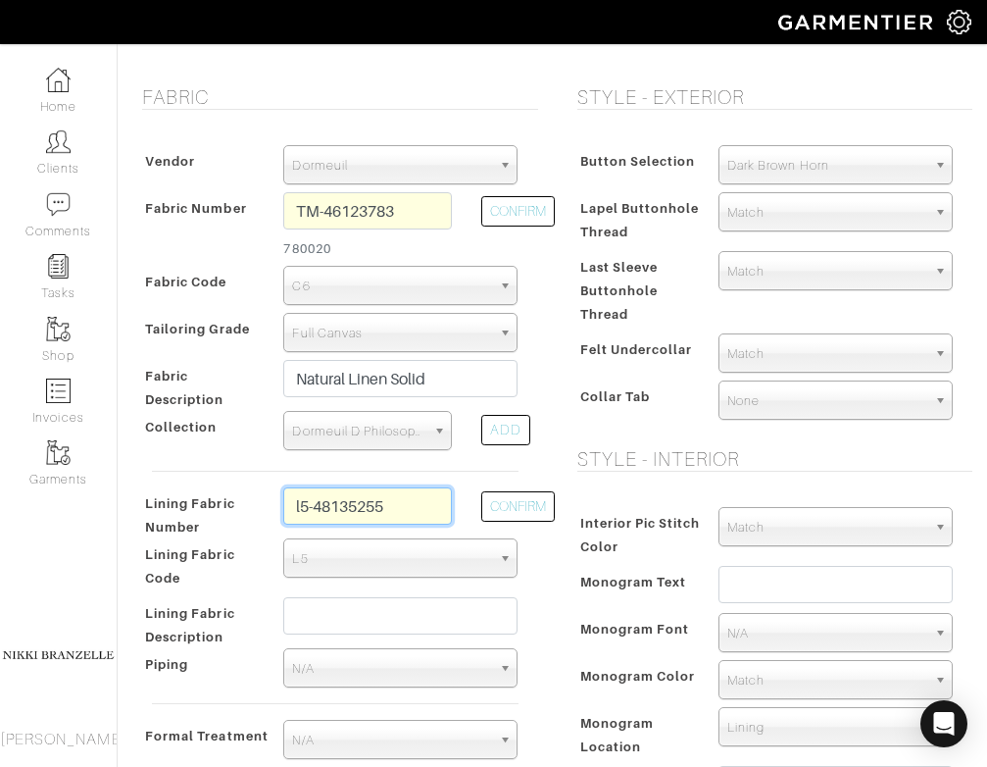
scroll to position [389, 0]
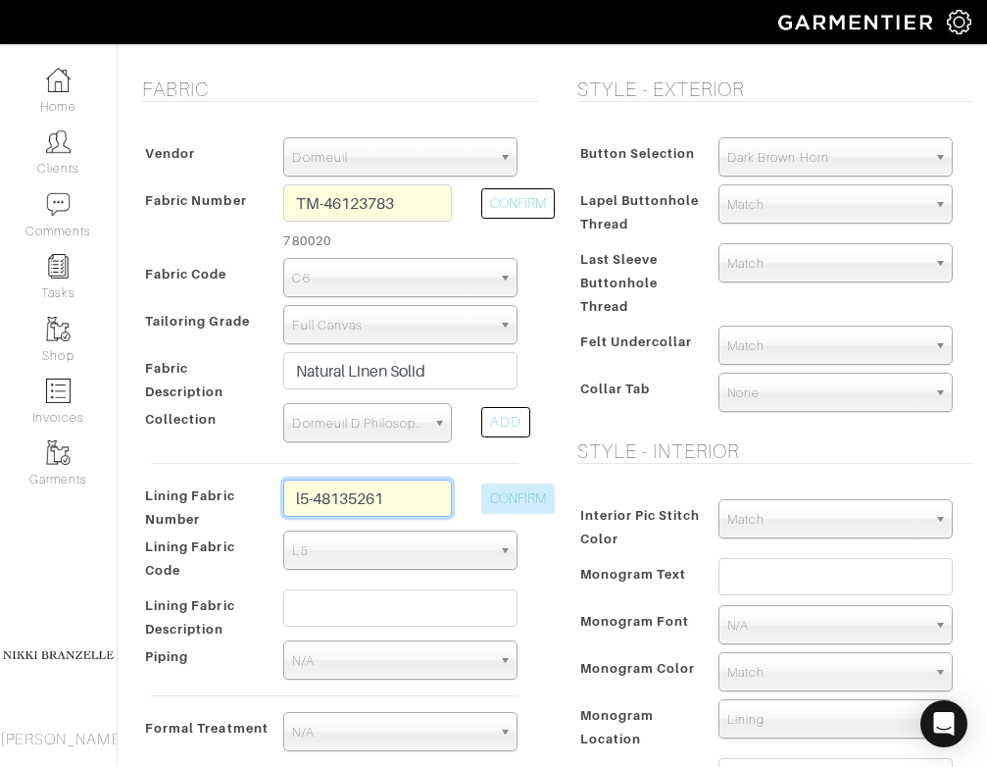
type input "l5-48135261"
click at [507, 497] on button "CONFIRM" at bounding box center [518, 498] width 74 height 30
select select "938"
type input "Black Solid"
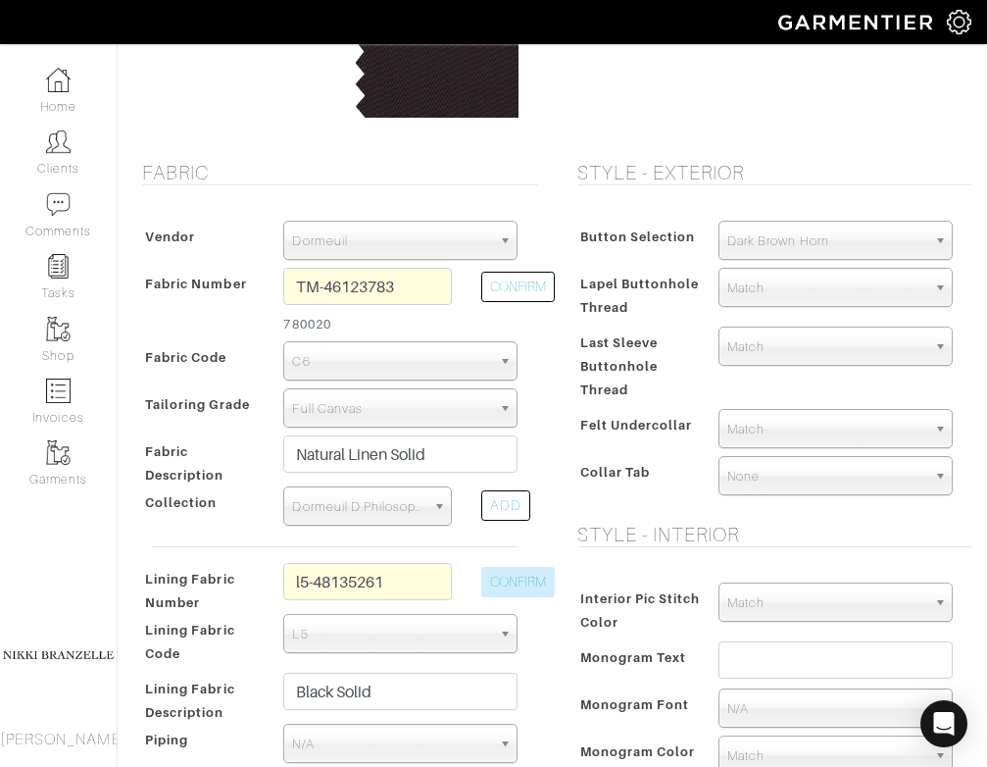
scroll to position [301, 0]
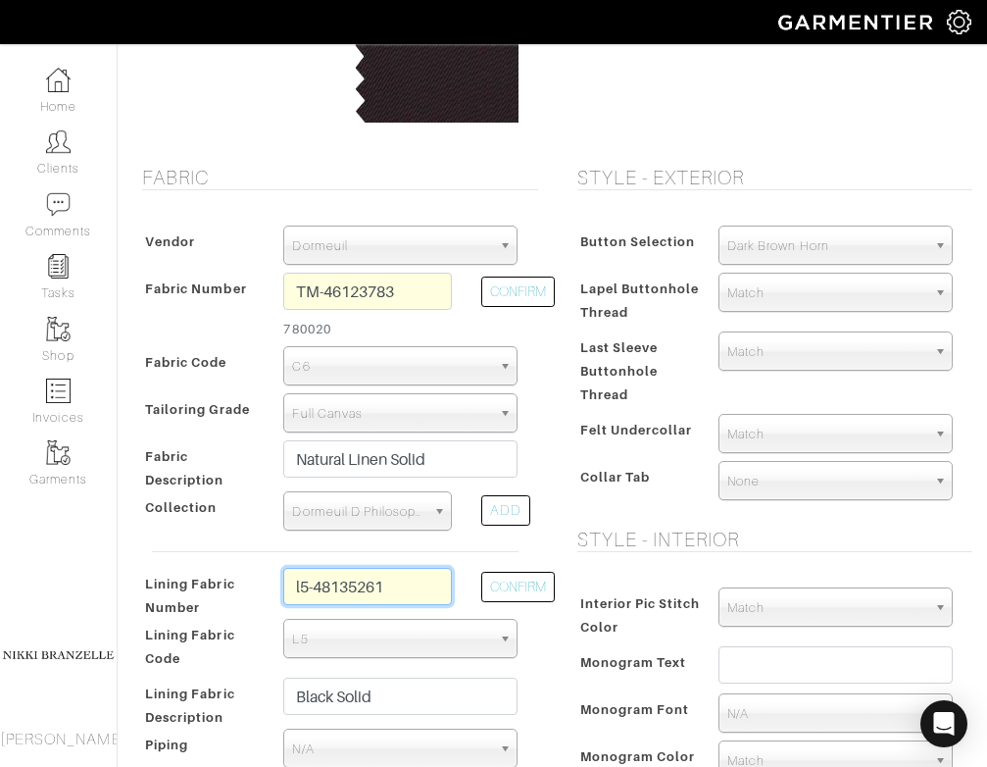
click at [424, 584] on input "l5-48135261" at bounding box center [367, 586] width 169 height 37
type input "l5-48135265"
type input "Royal Blue Solid"
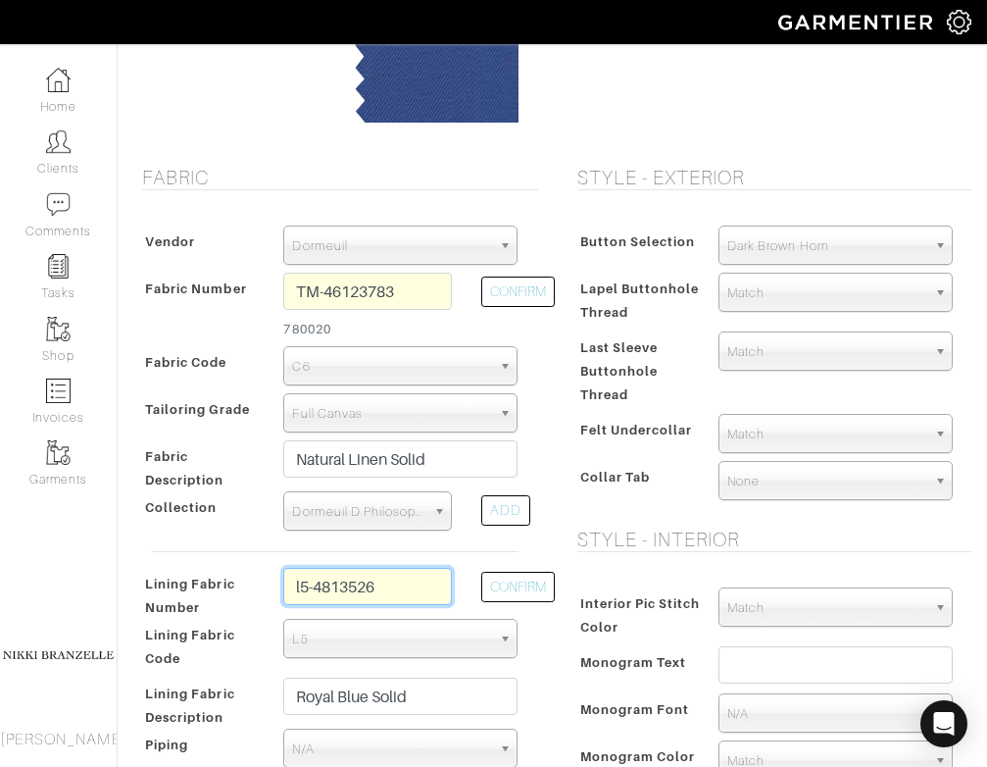
type input "l5-48135266"
type input "Lt Blue Solid"
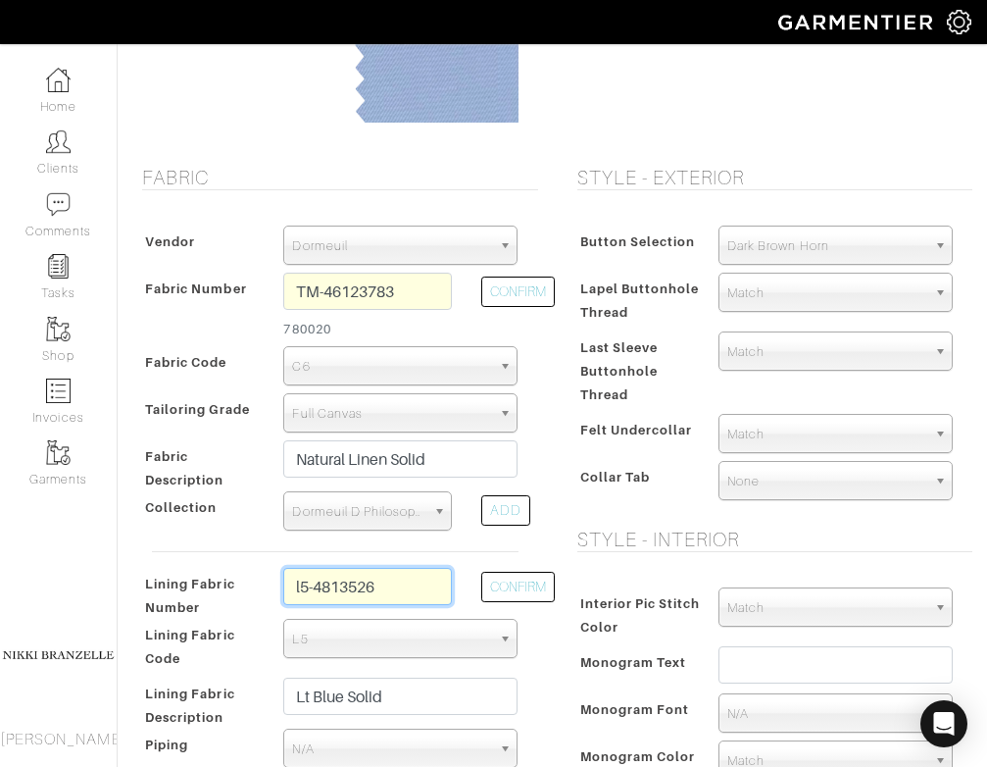
type input "l5-48135267"
type input "Cream Solid"
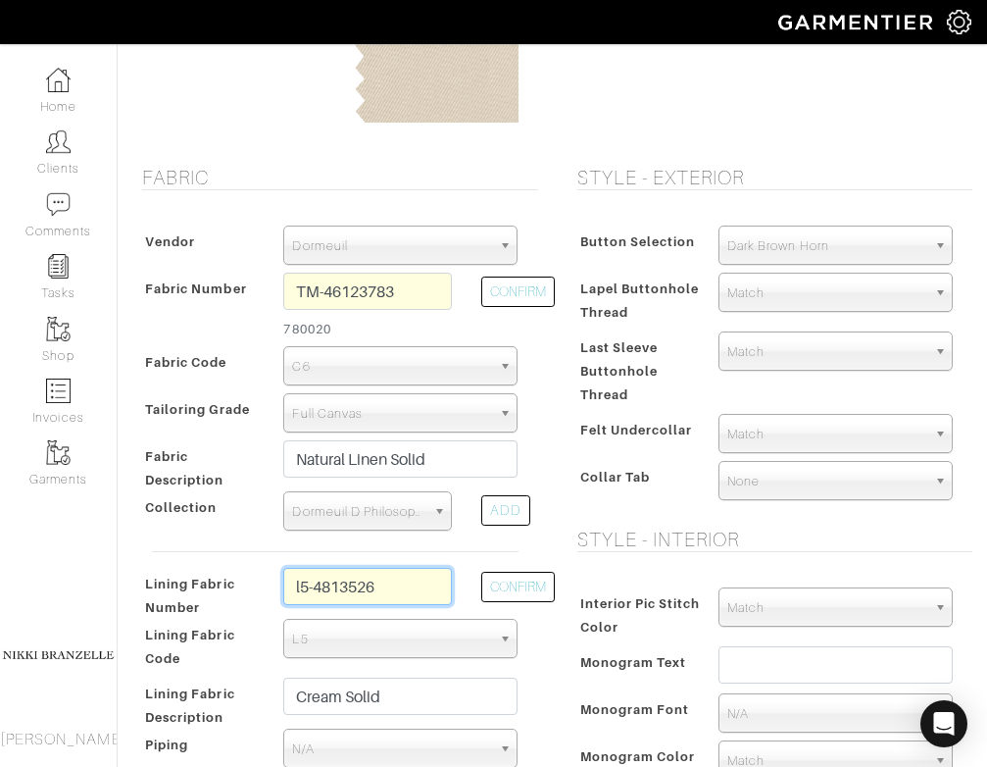
type input "l5-48135268"
type input "Tan Solid"
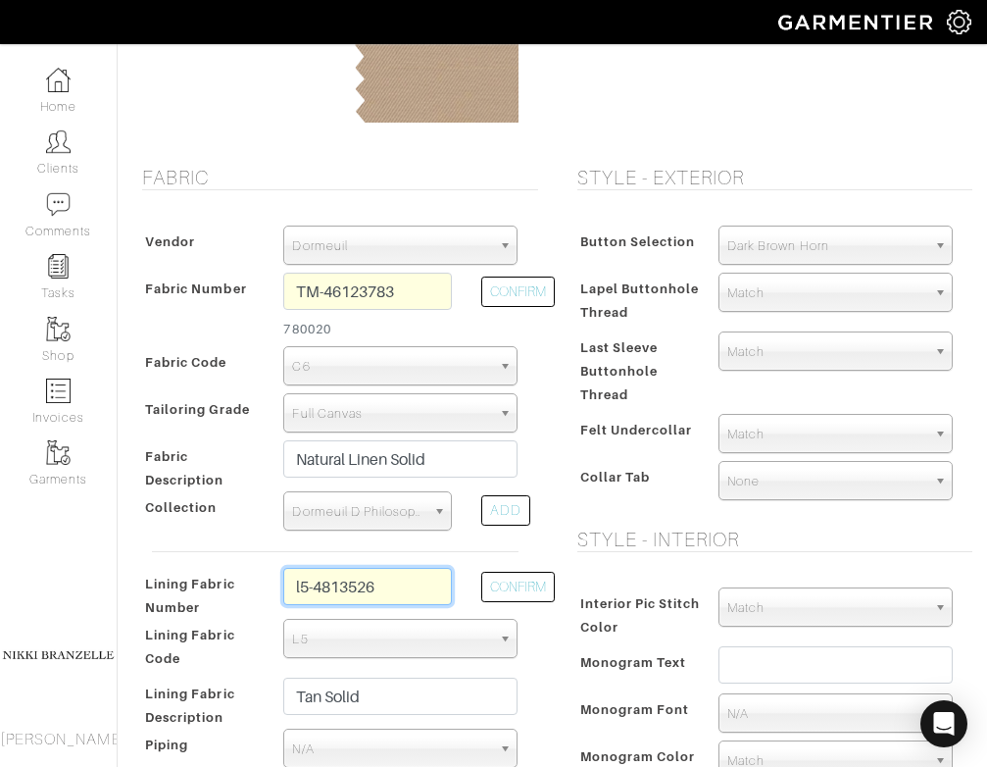
type input "l5-48135269"
type input "Taupe Solid"
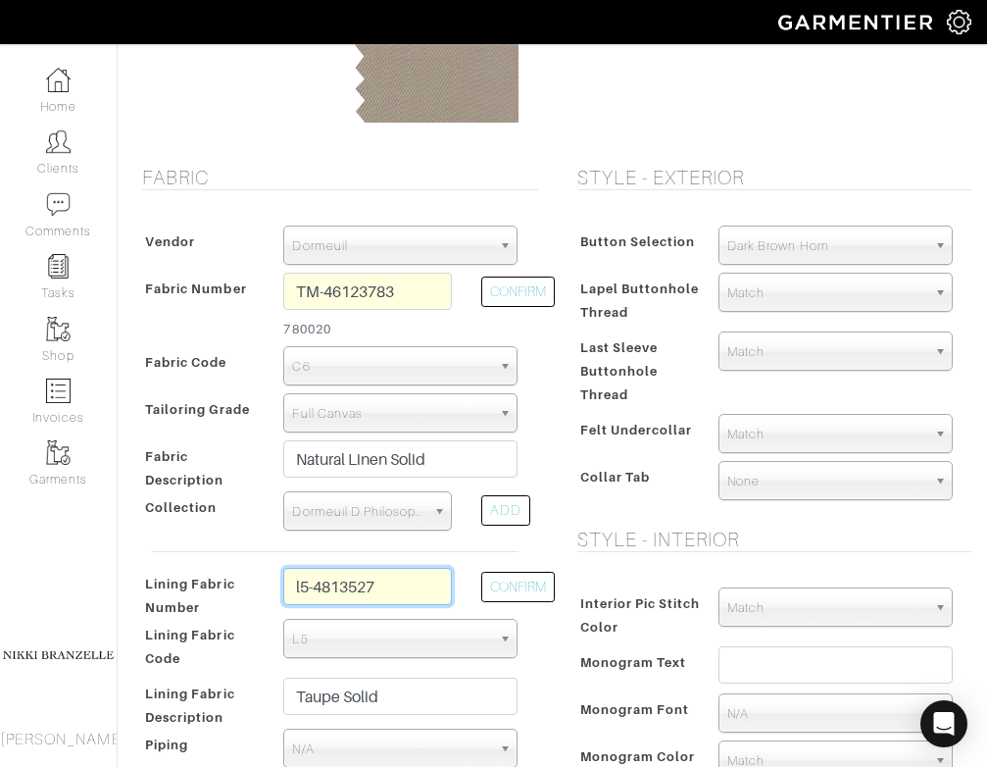
type input "l5-48135270"
type input "Sage Solid"
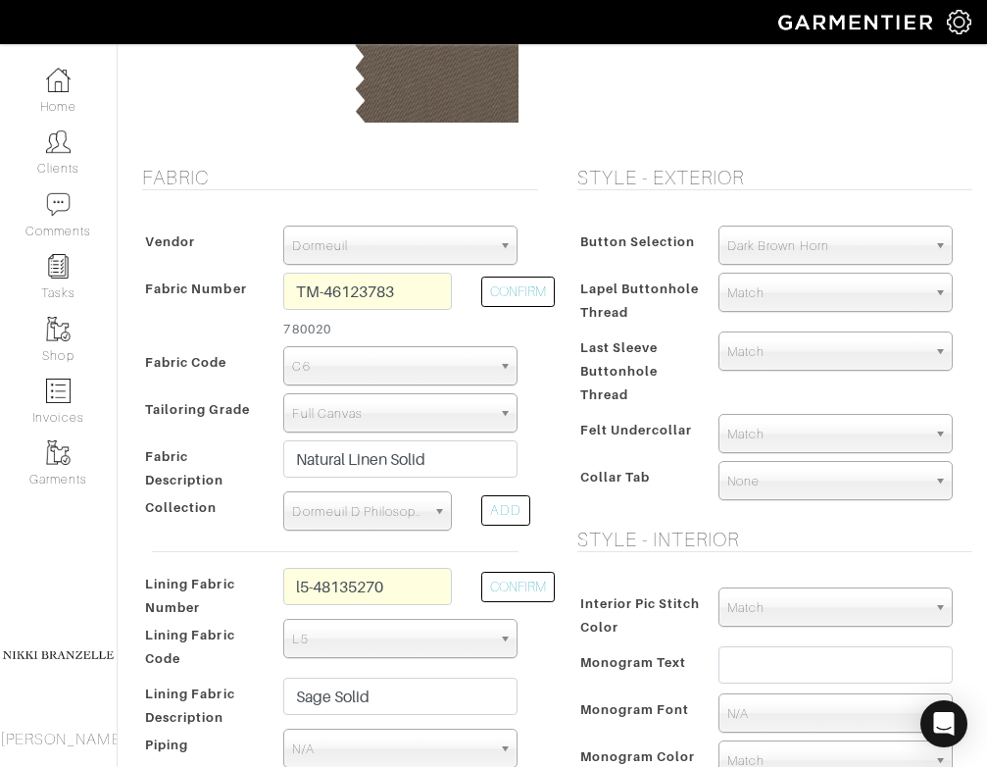
click at [566, 530] on div "Style - Exterior Button Selection Match Formal - Fabric Covered with Formal Tre…" at bounding box center [770, 551] width 435 height 771
click at [430, 585] on input "l5-48135270" at bounding box center [367, 586] width 169 height 37
type input "l5-48135271"
type input "Mocha Solid"
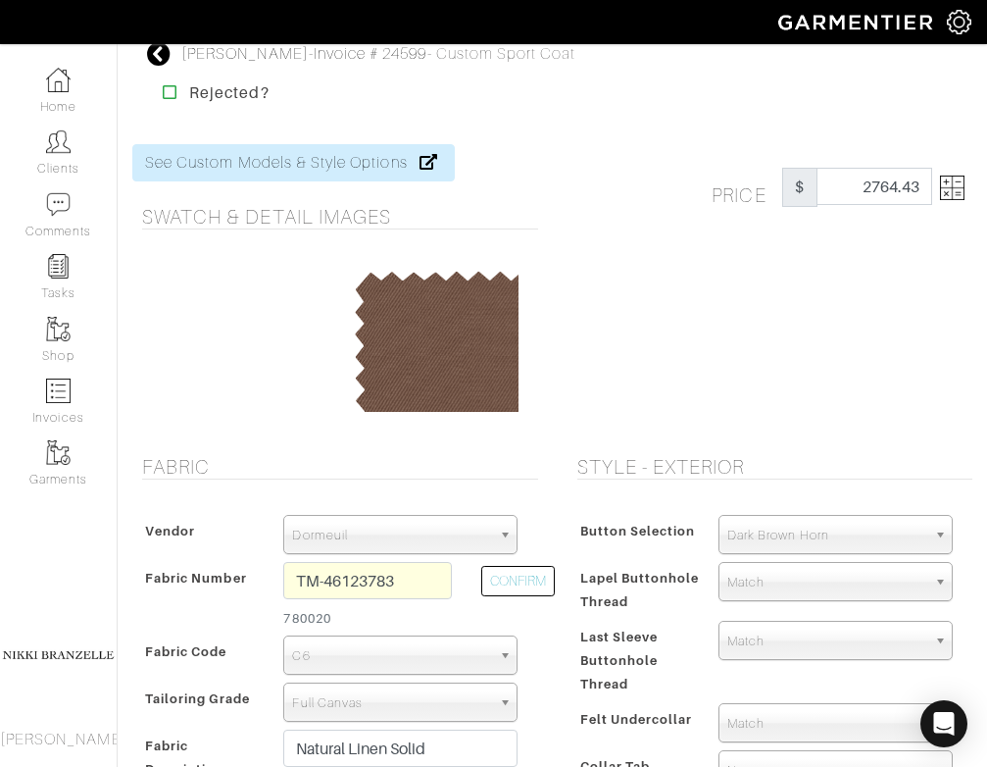
scroll to position [14, 0]
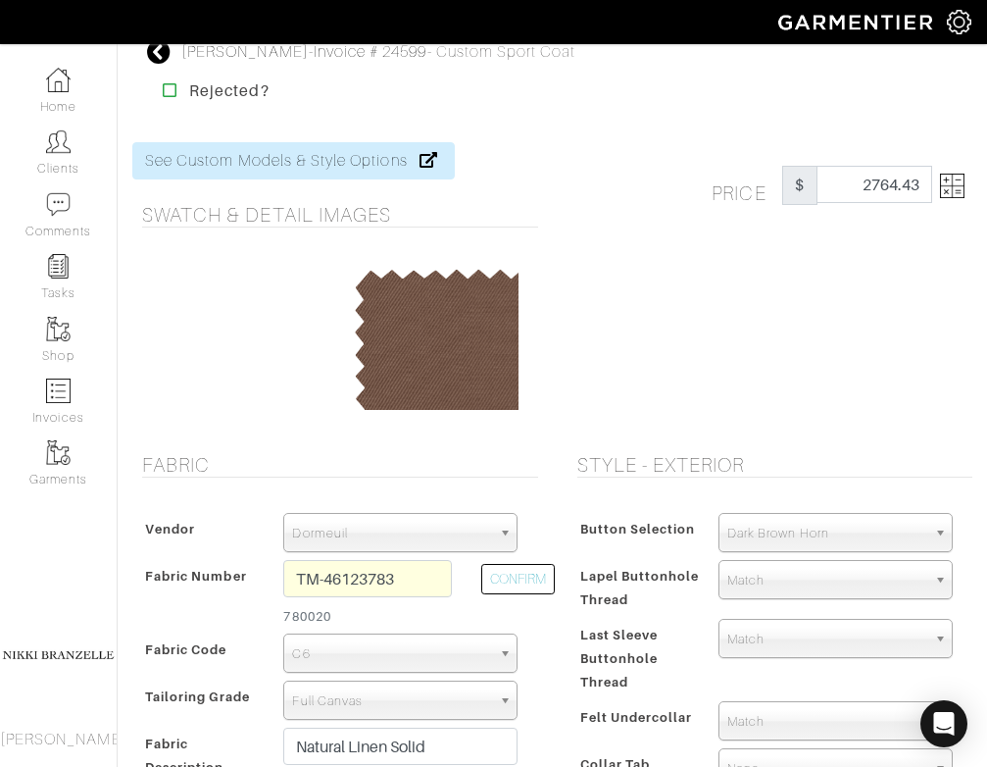
type input "l5-48135271"
click at [944, 186] on img at bounding box center [952, 186] width 25 height 25
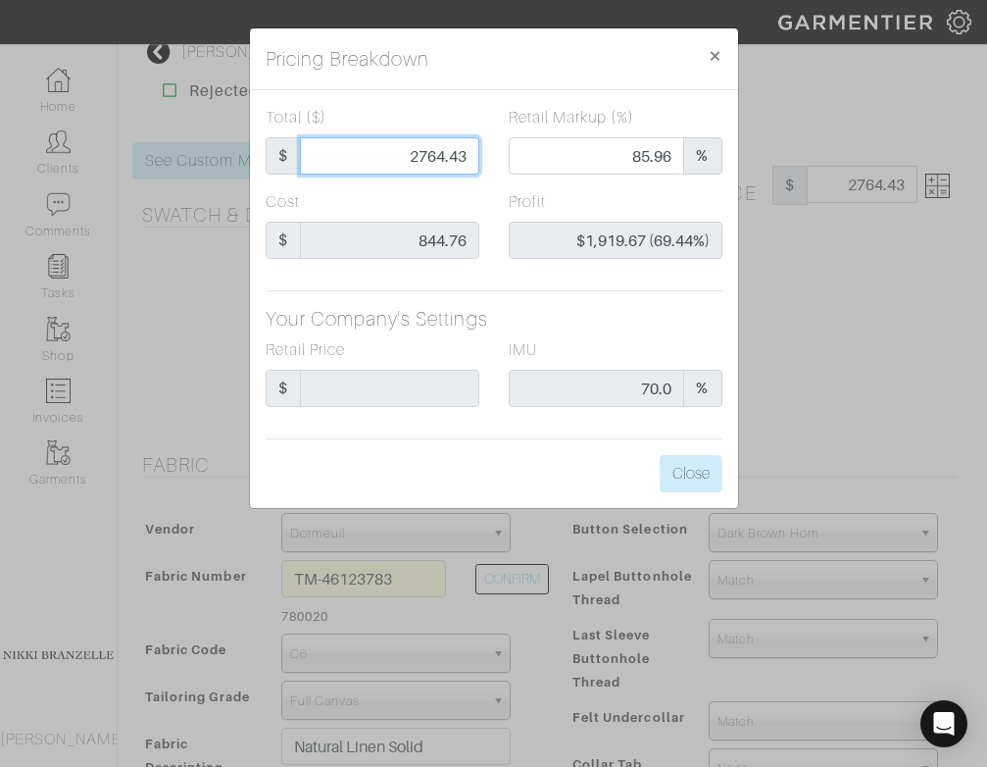
drag, startPoint x: 421, startPoint y: 154, endPoint x: 574, endPoint y: 173, distance: 155.0
click at [574, 173] on div "Total ($) $ 2764.43 Retail Markup (%) 85.96 %" at bounding box center [494, 148] width 486 height 84
type input "24"
type input "0.00"
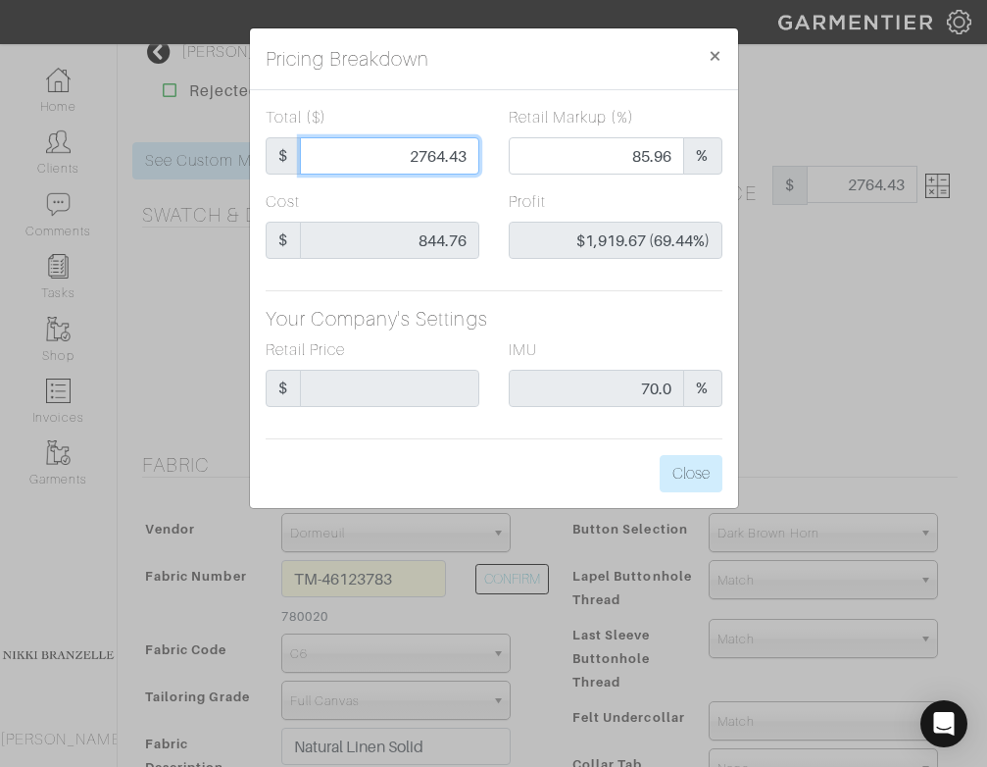
type input "-$820.76 (-3419.83%)"
type input "240"
type input "-$604.76 (-251.98%)"
type input "2400"
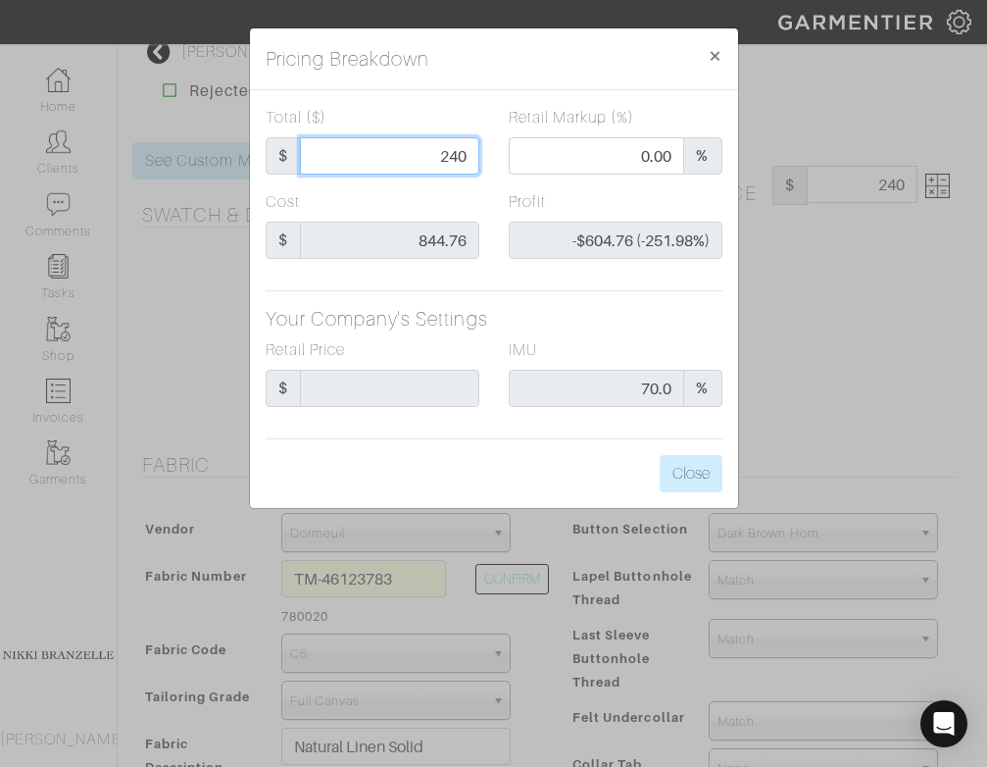
type input "2400"
type input "84.21"
type input "$1,555.24 (64.80%)"
type input "2400"
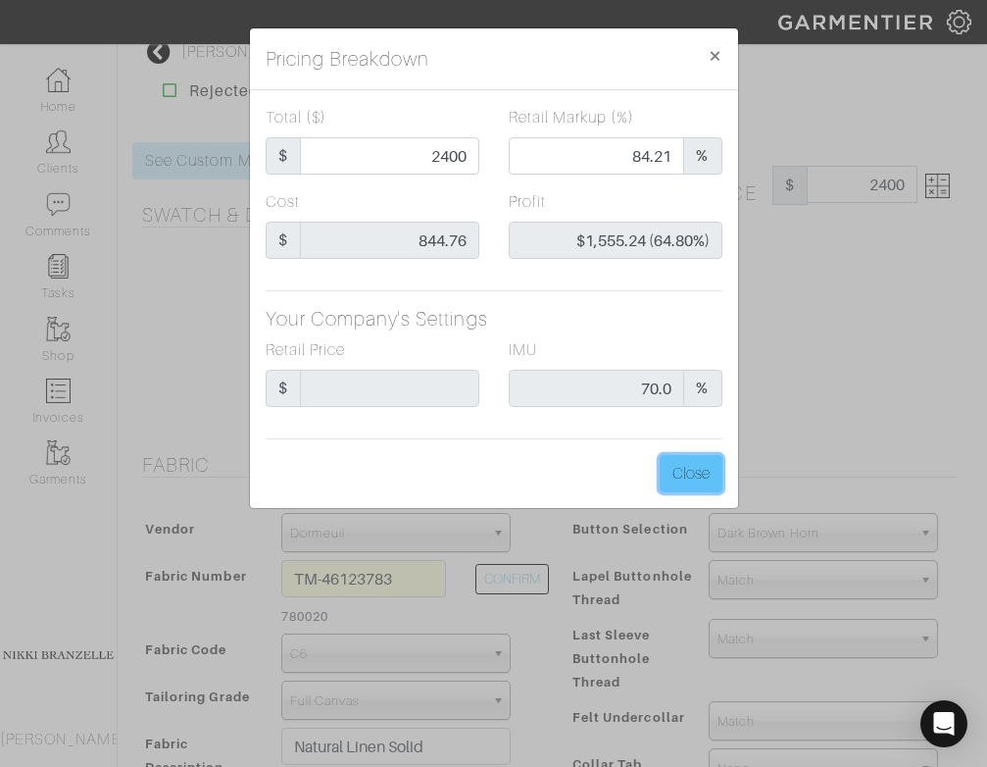
type input "2400.00"
click at [705, 480] on button "Close" at bounding box center [691, 473] width 63 height 37
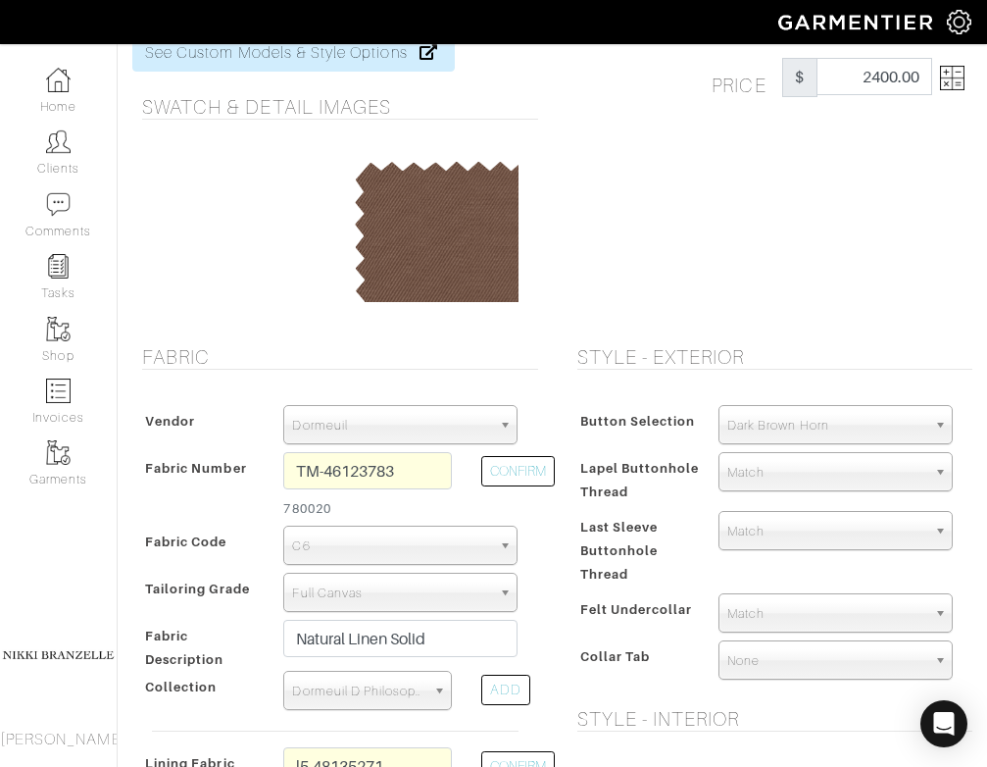
scroll to position [124, 0]
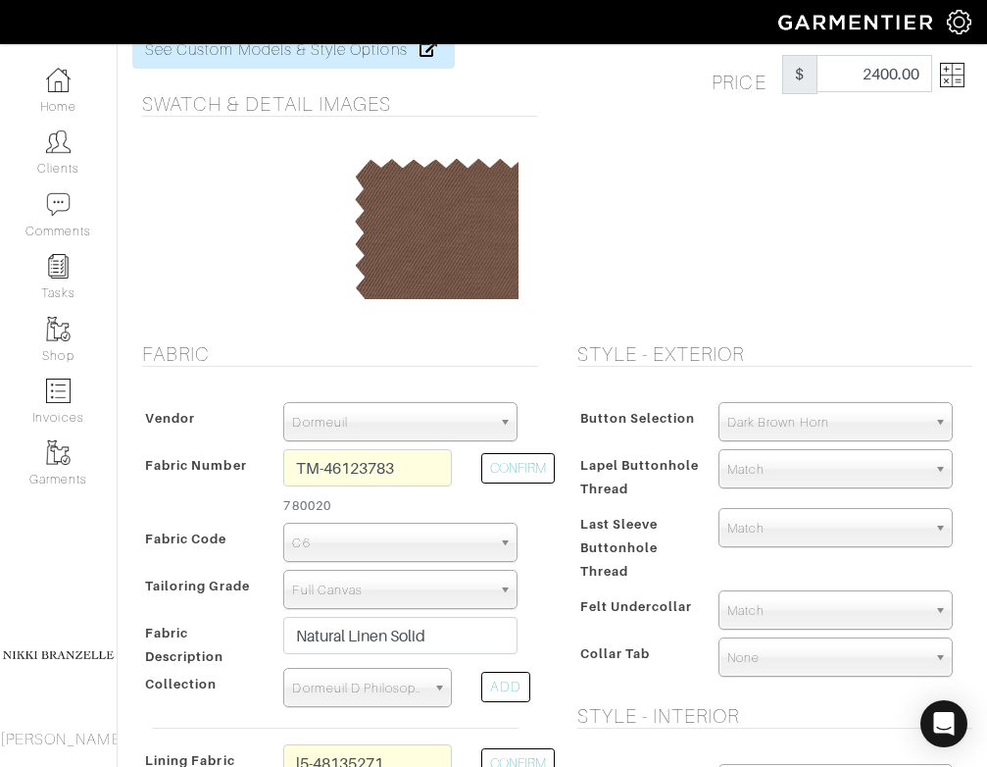
click at [773, 619] on span "Match" at bounding box center [826, 610] width 199 height 39
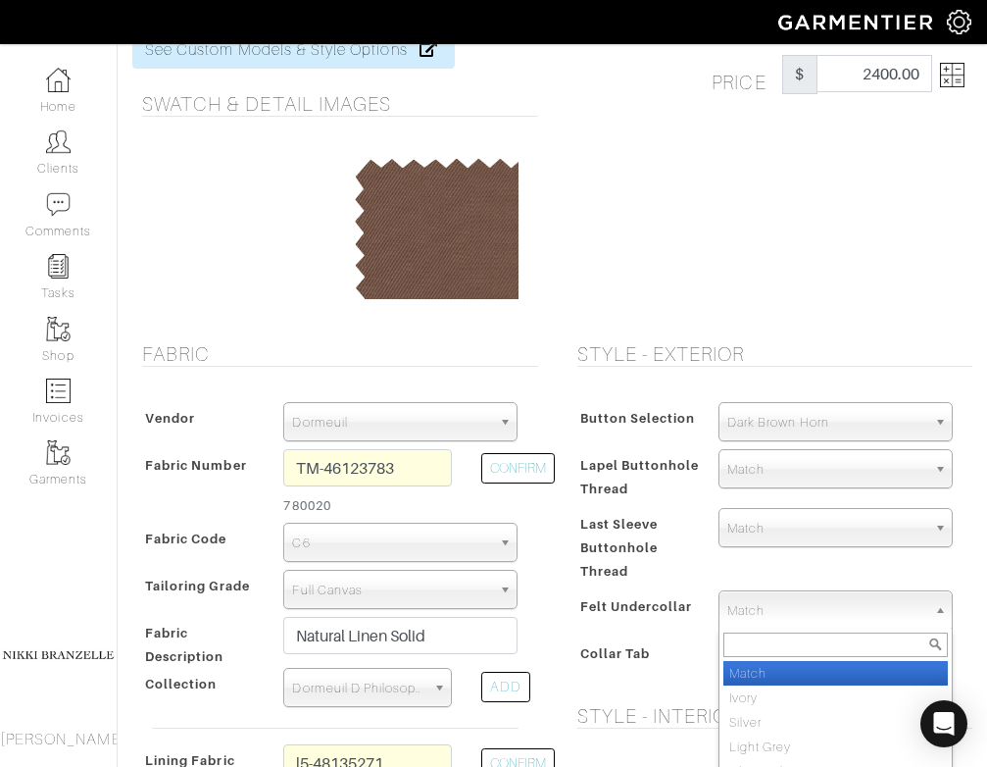
click at [745, 570] on div "Match Aubergine Azure Beige Black Blue British Navy Bubble Gum Burgundy Burnt O…" at bounding box center [836, 545] width 264 height 75
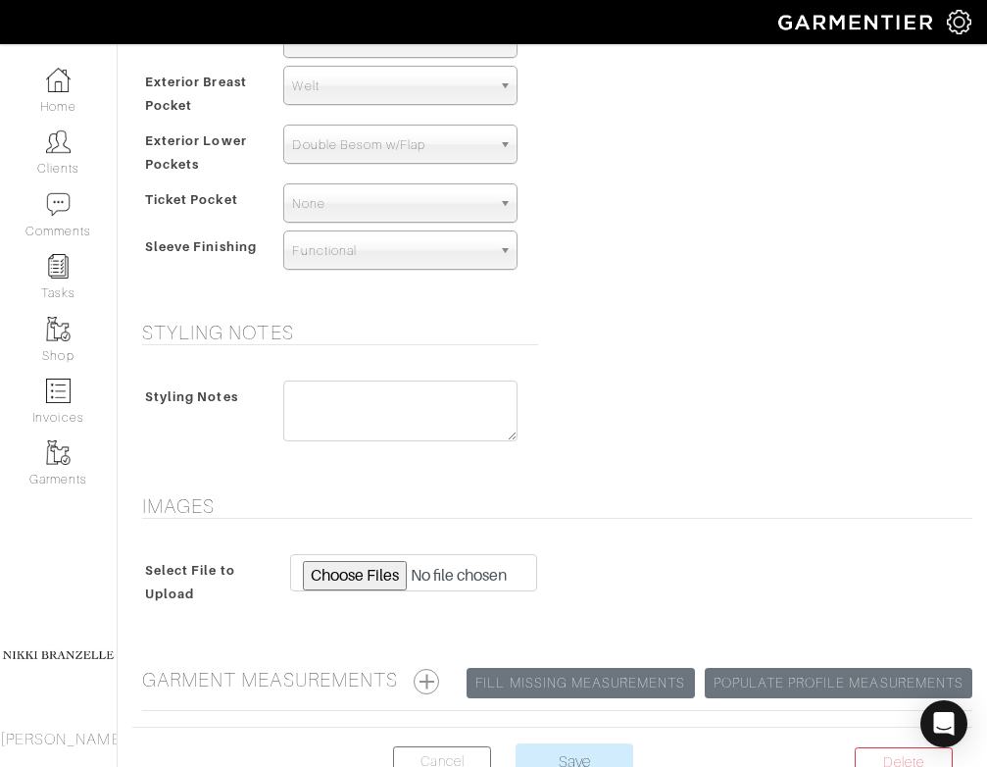
scroll to position [1526, 0]
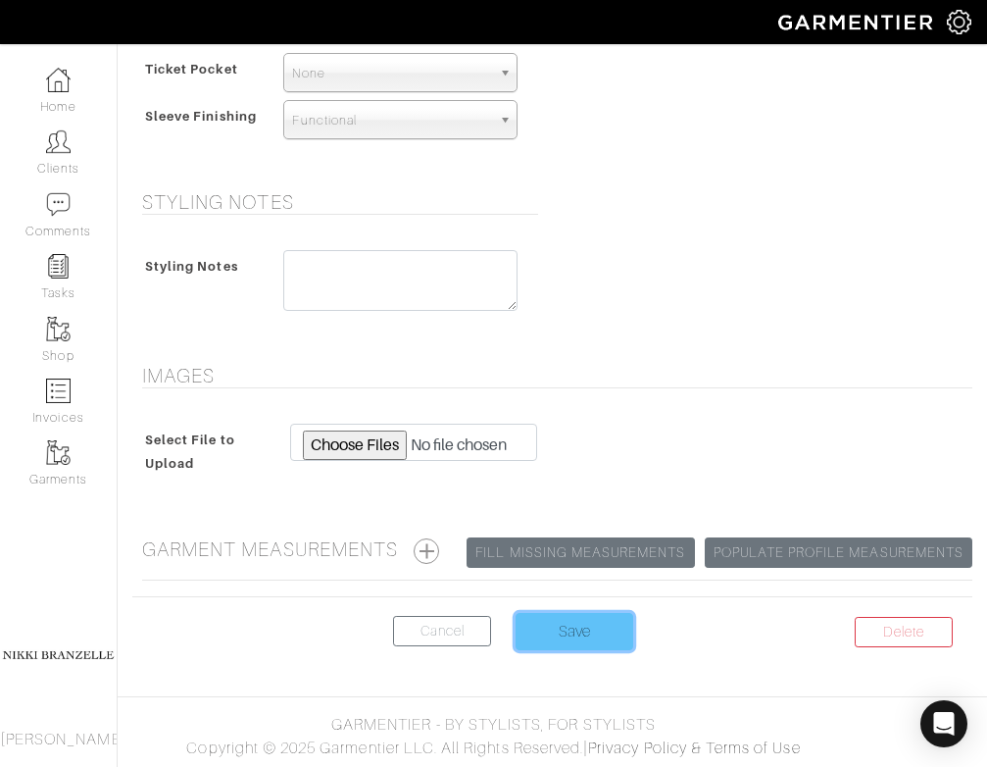
click at [581, 646] on input "Save" at bounding box center [575, 631] width 118 height 37
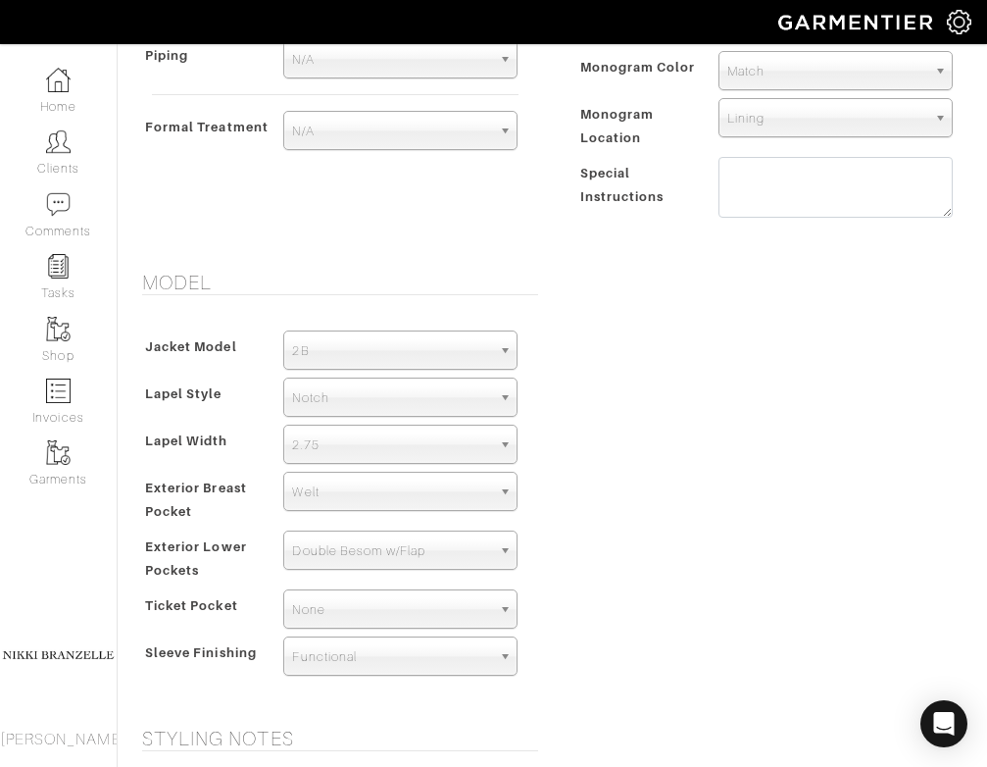
scroll to position [965, 0]
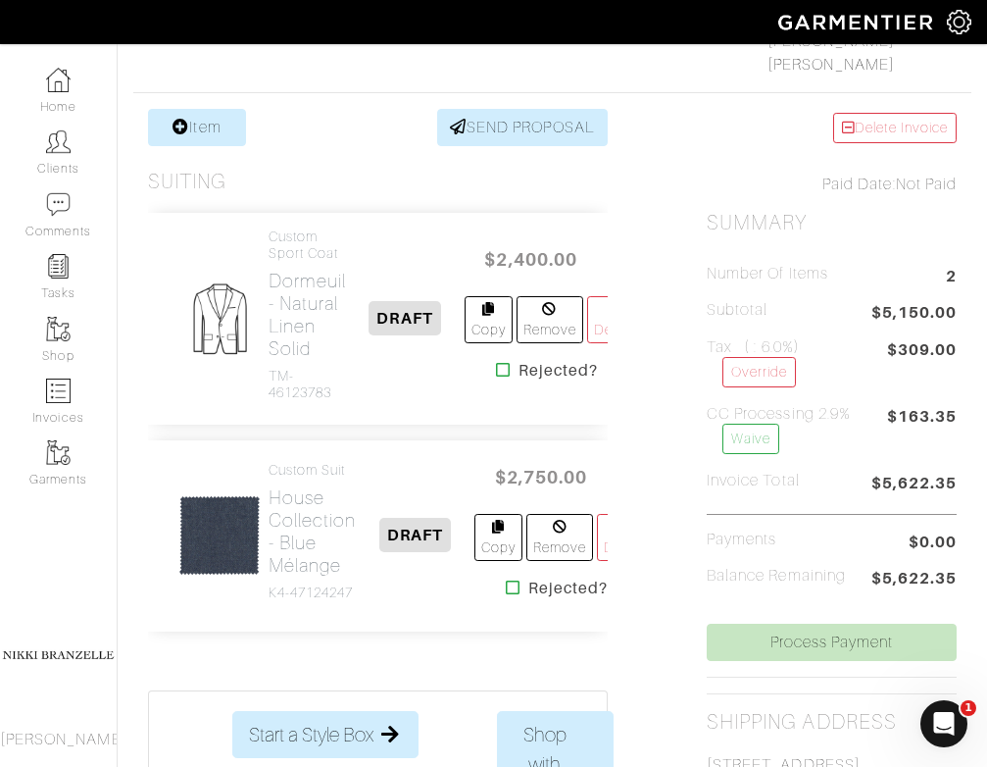
scroll to position [337, 0]
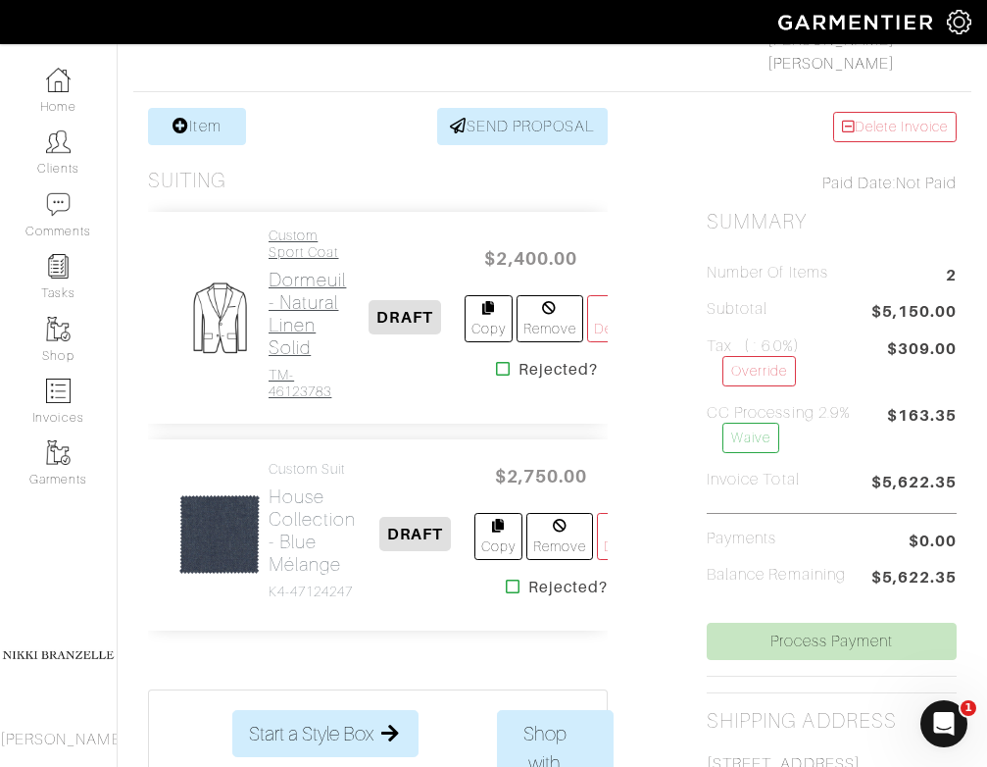
click at [317, 314] on h2 "Dormeuil - Natural Linen Solid" at bounding box center [307, 314] width 77 height 90
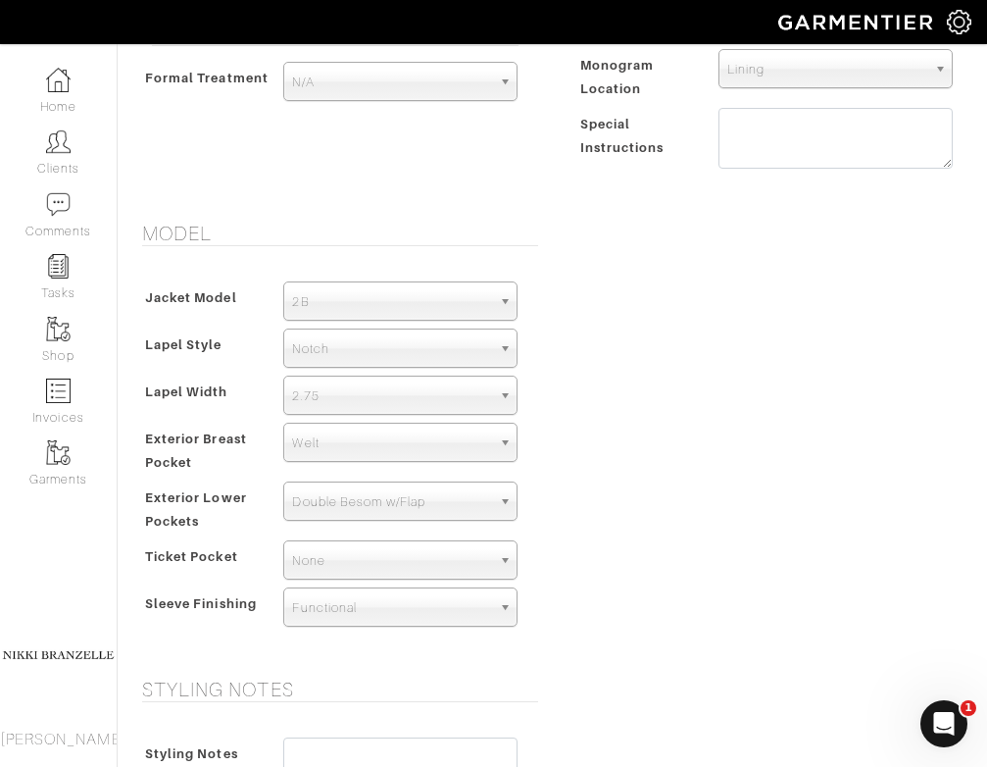
scroll to position [1041, 0]
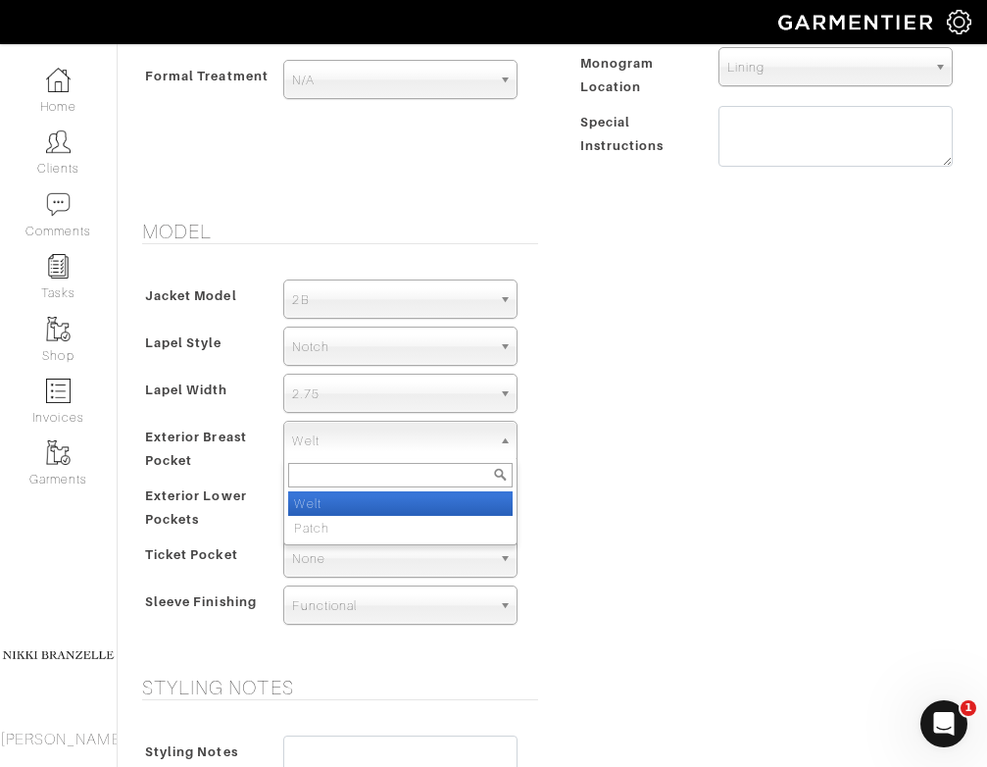
click at [299, 446] on span "Welt" at bounding box center [391, 441] width 199 height 39
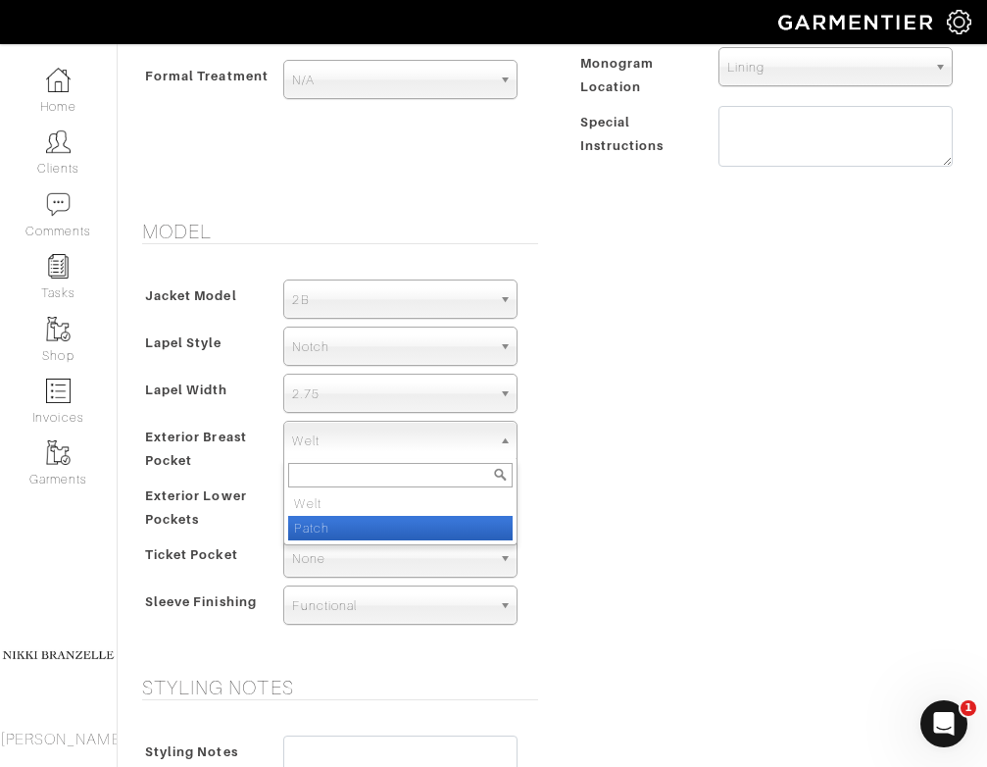
click at [323, 527] on li "Patch" at bounding box center [400, 528] width 224 height 25
select select "Patch"
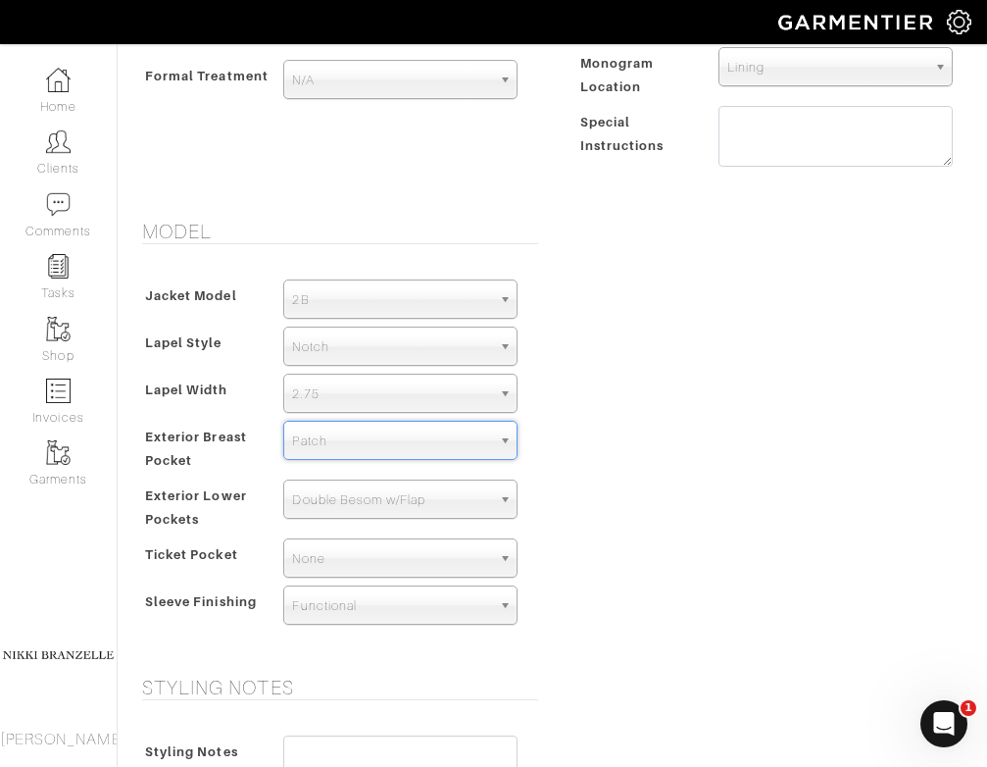
click at [233, 495] on span "Exterior Lower Pockets" at bounding box center [196, 507] width 102 height 52
click at [43, 465] on link "Garments" at bounding box center [58, 463] width 117 height 62
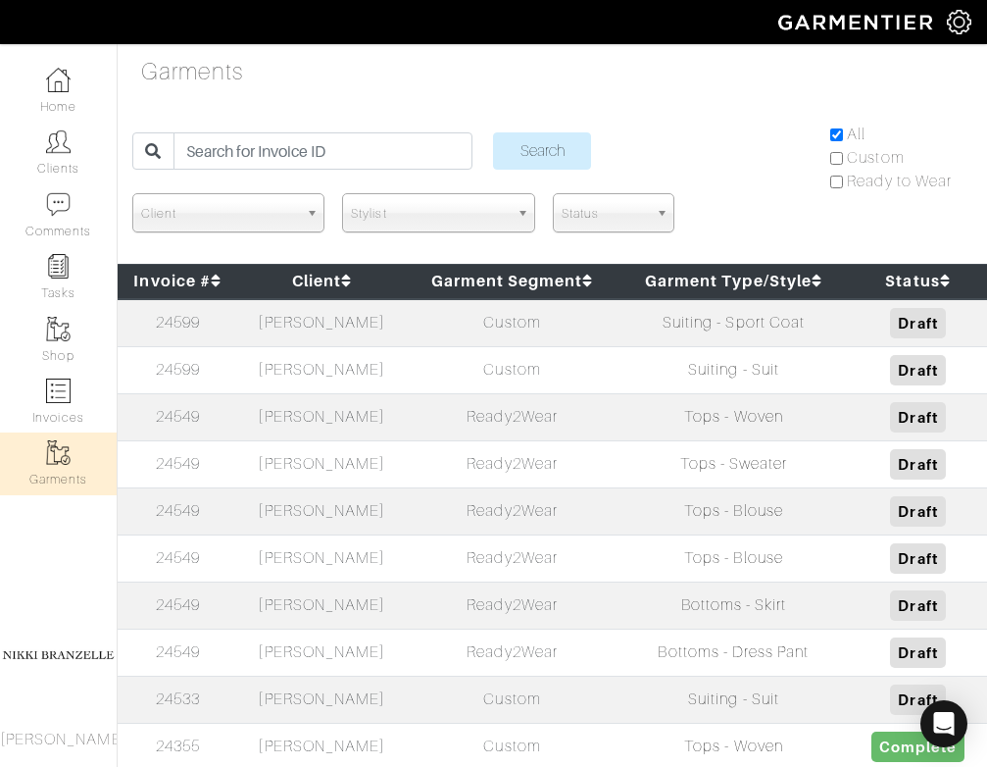
scroll to position [1041, 0]
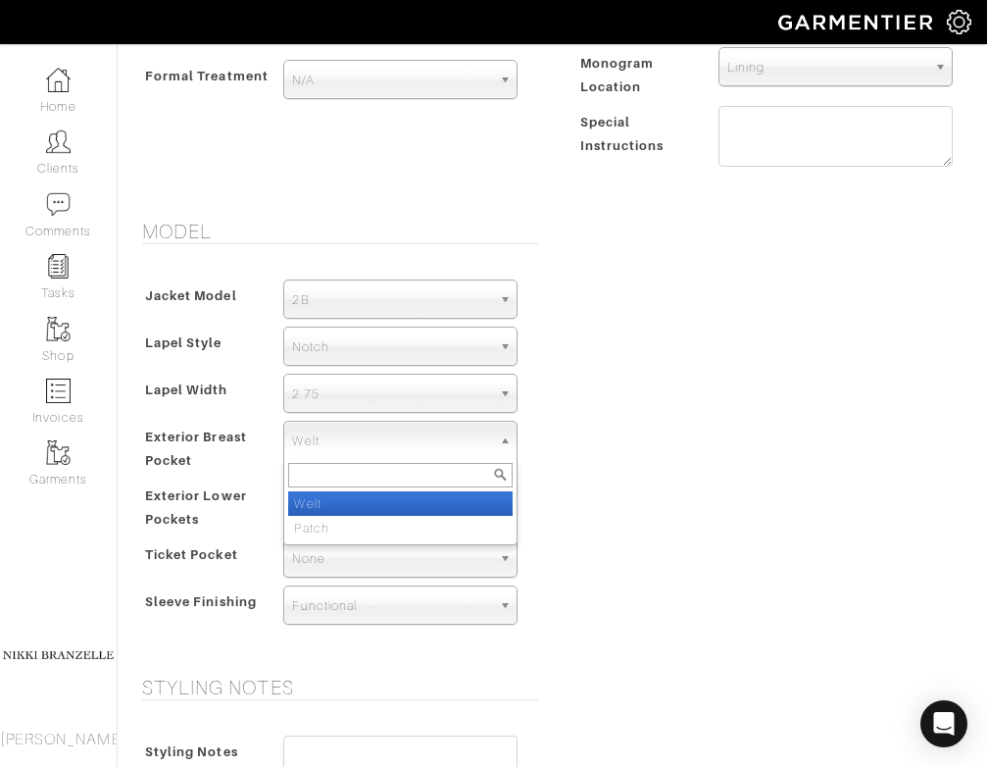
click at [428, 446] on span "Welt" at bounding box center [391, 441] width 199 height 39
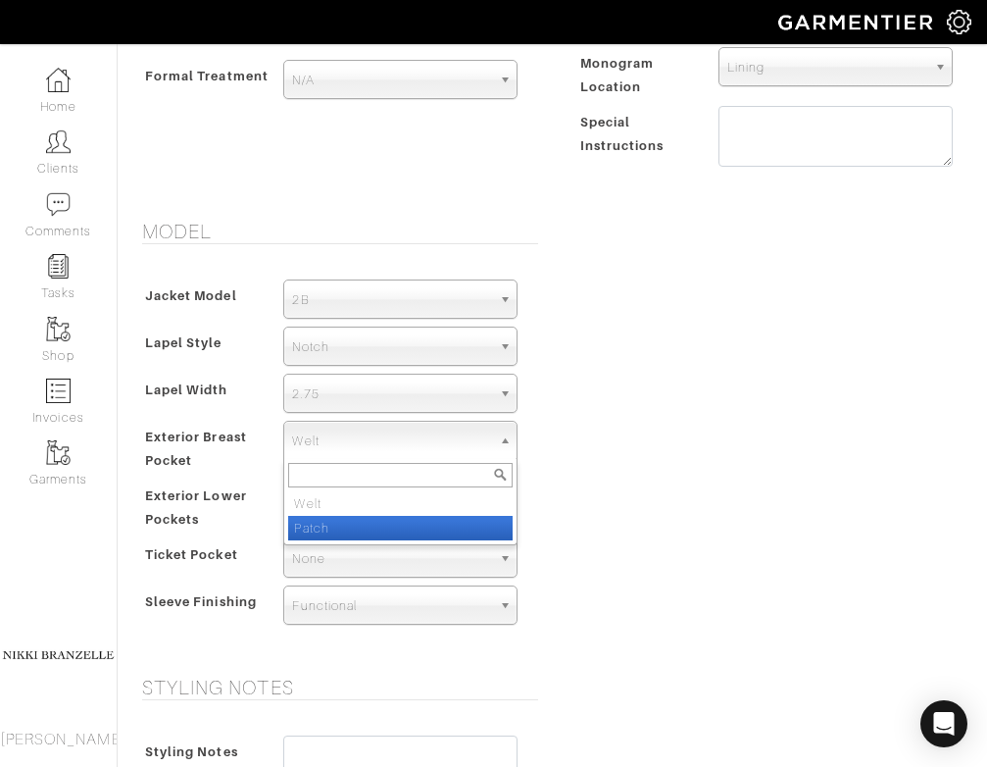
click at [426, 520] on li "Patch" at bounding box center [400, 528] width 224 height 25
select select "Patch"
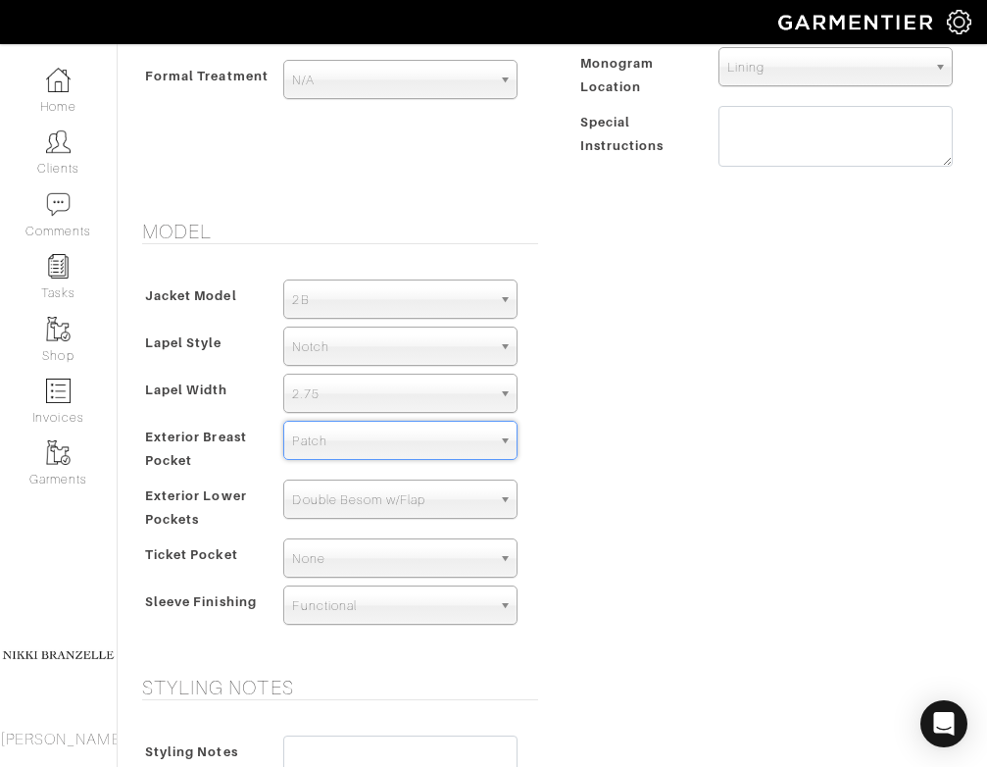
click at [613, 496] on div "Model Jacket Model 2B 1B 3-Roll-2B DB 6x2 DB 4x2 3-Roll-2B Hunting Jacket 2B La…" at bounding box center [553, 436] width 870 height 432
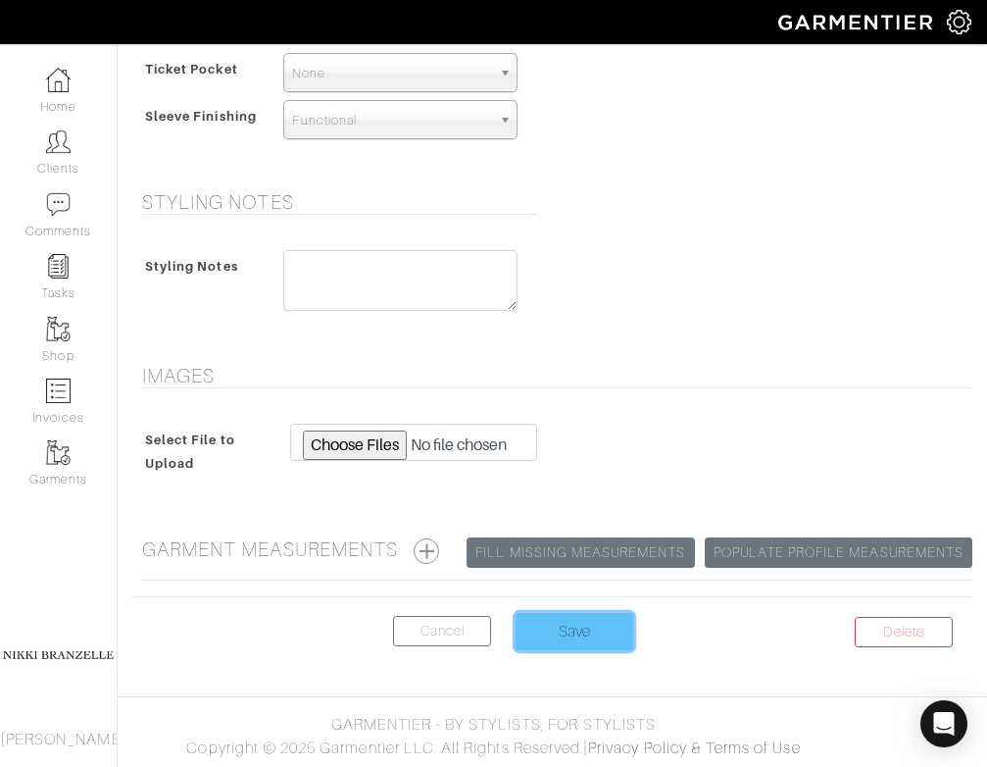
click at [578, 631] on input "Save" at bounding box center [575, 631] width 118 height 37
